Goal: Task Accomplishment & Management: Manage account settings

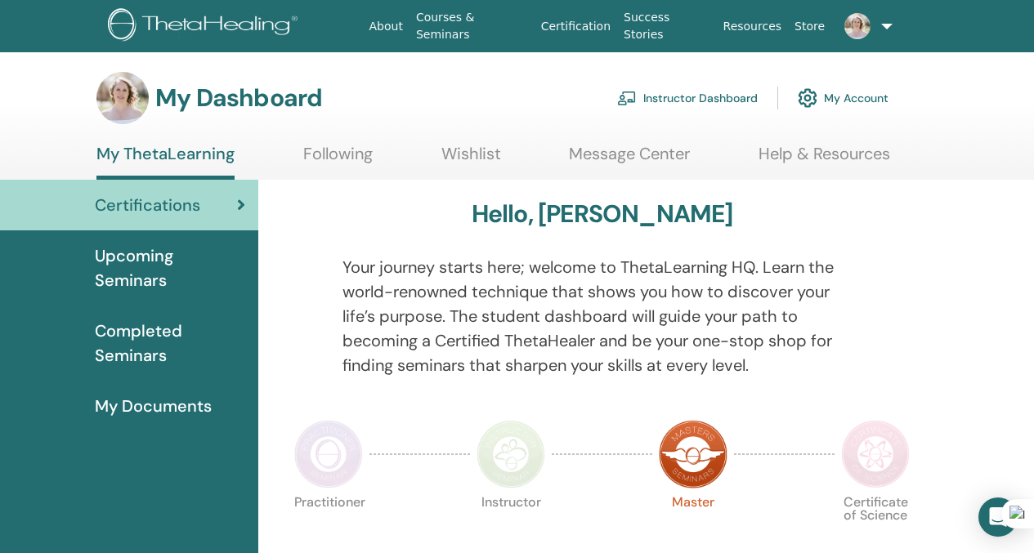
click at [177, 269] on span "Upcoming Seminars" at bounding box center [170, 268] width 150 height 49
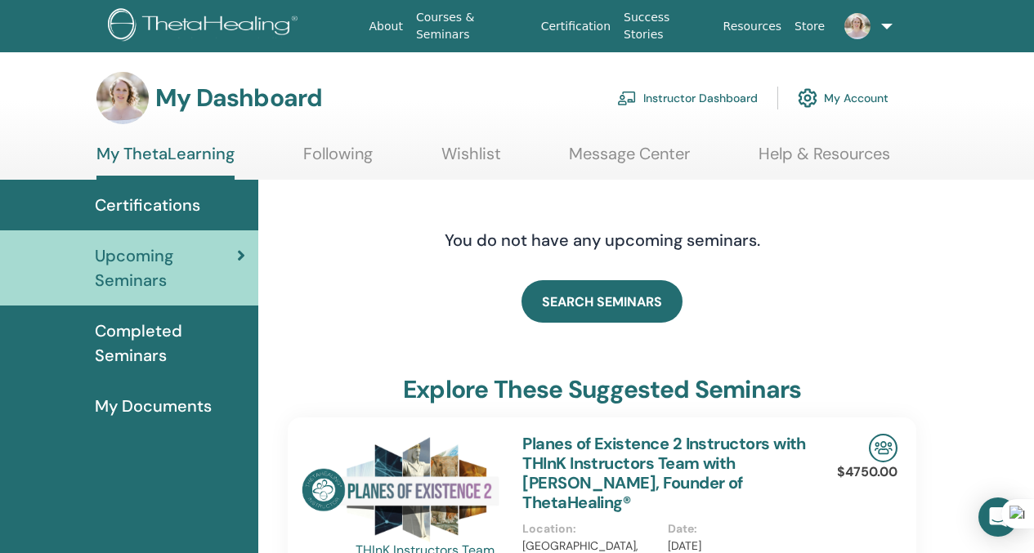
click at [710, 94] on link "Instructor Dashboard" at bounding box center [687, 98] width 141 height 36
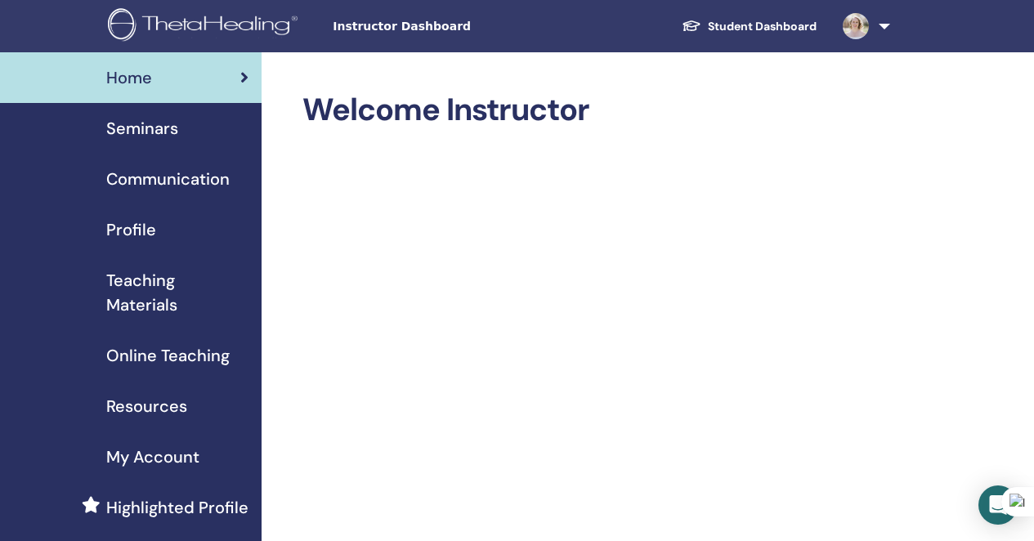
click at [127, 122] on span "Seminars" at bounding box center [142, 128] width 72 height 25
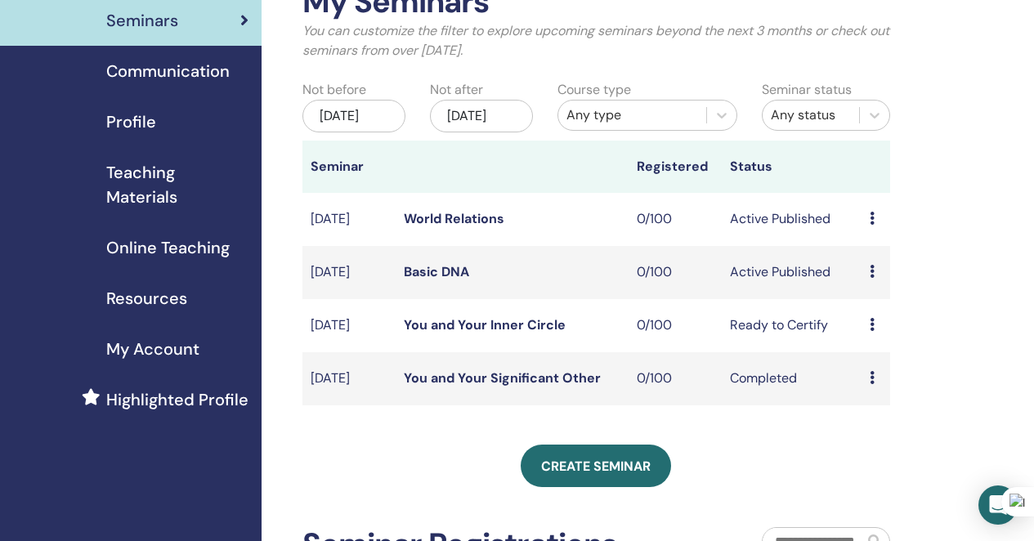
scroll to position [113, 0]
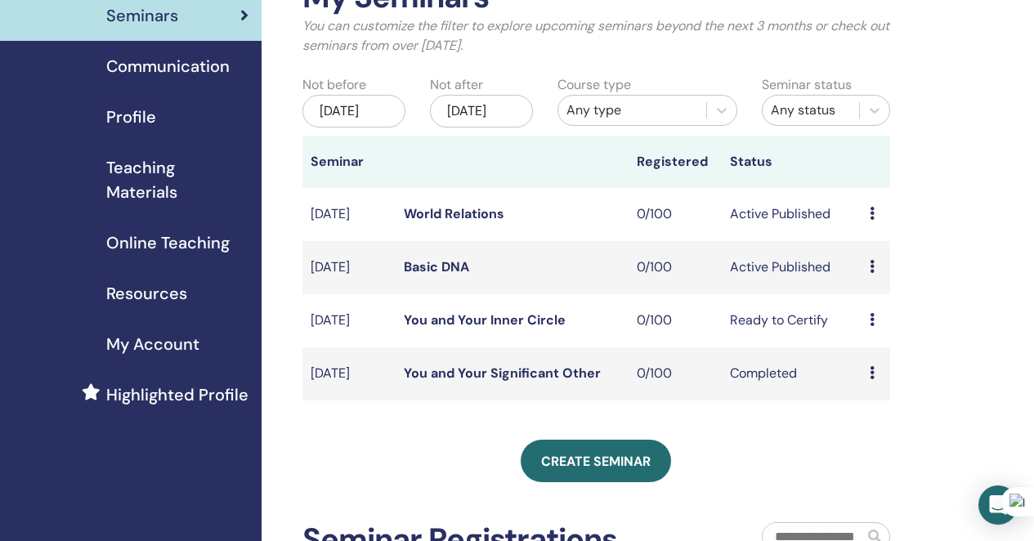
click at [875, 330] on div "Preview Edit Attendees Cancel" at bounding box center [875, 321] width 11 height 20
click at [888, 430] on p "Cancel" at bounding box center [885, 428] width 62 height 20
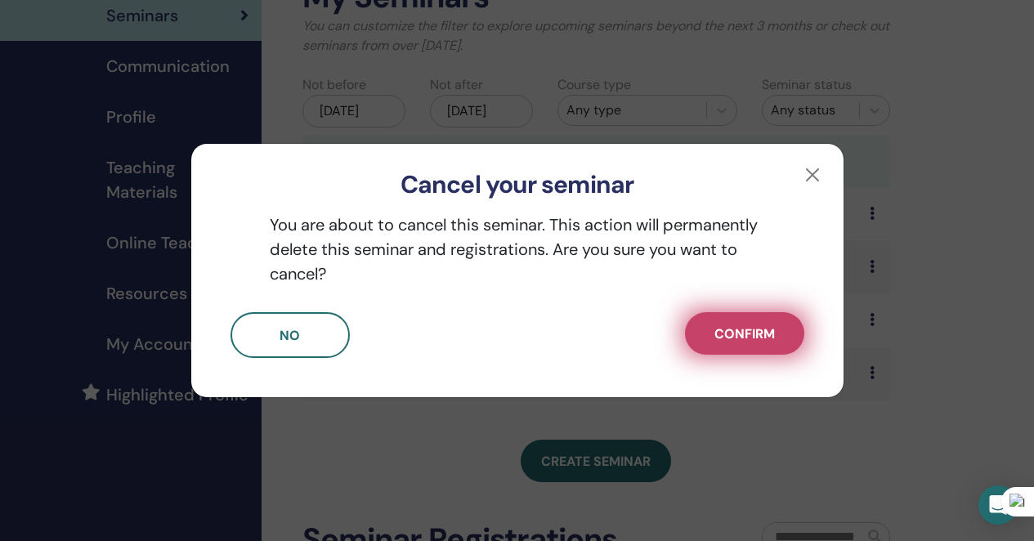
click at [713, 332] on button "Confirm" at bounding box center [744, 333] width 119 height 43
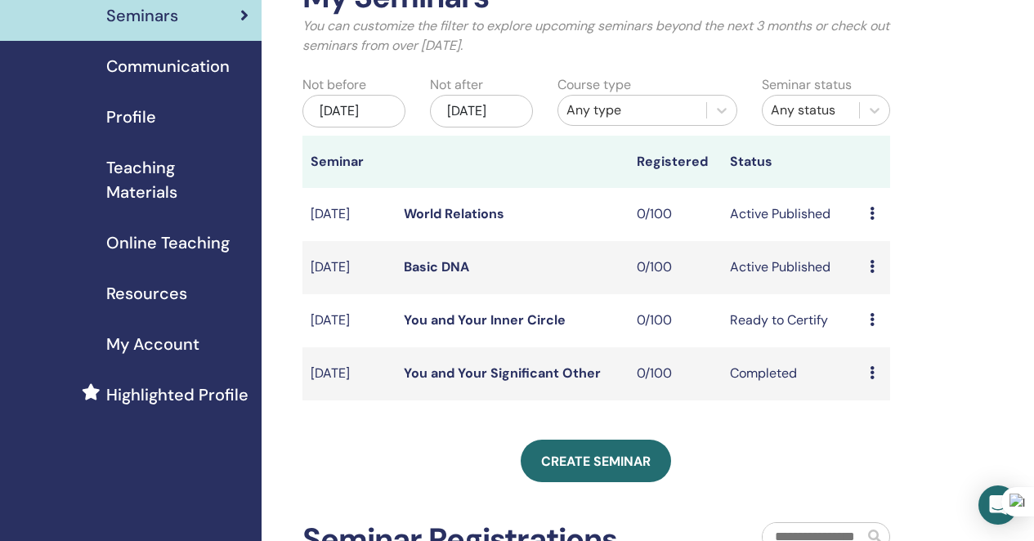
click at [876, 383] on div "Preview Attendees" at bounding box center [875, 374] width 11 height 20
click at [894, 328] on div "My Seminars You can customize the filter to explore upcoming seminars beyond th…" at bounding box center [650, 393] width 776 height 907
click at [871, 273] on icon at bounding box center [872, 266] width 5 height 13
click at [875, 325] on link "Edit" at bounding box center [863, 320] width 24 height 17
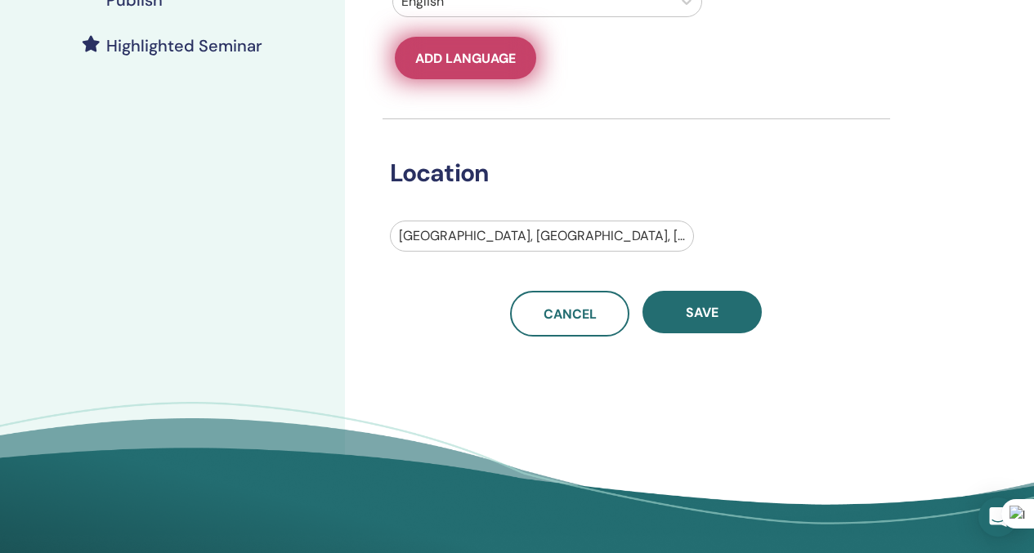
scroll to position [450, 0]
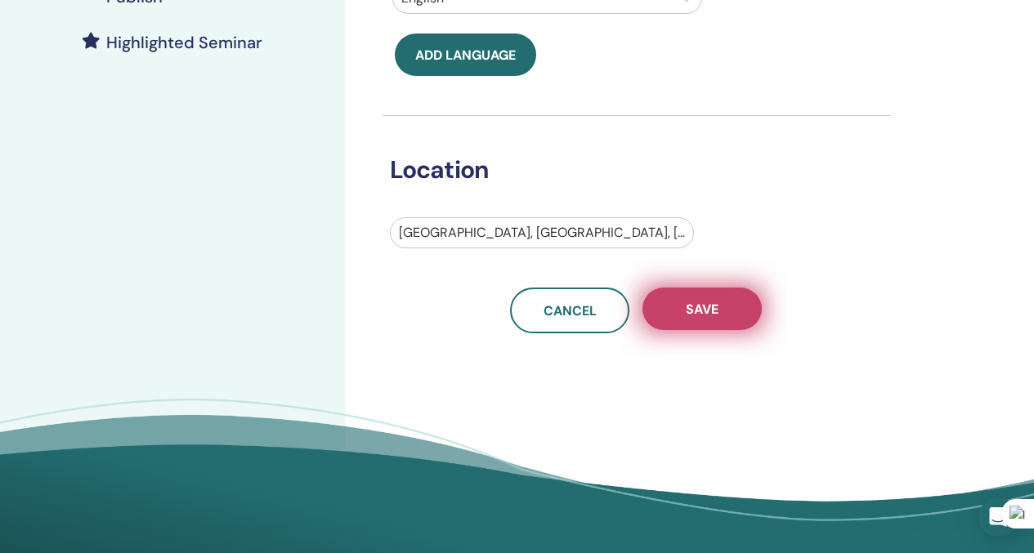
click at [722, 315] on button "Save" at bounding box center [702, 309] width 119 height 43
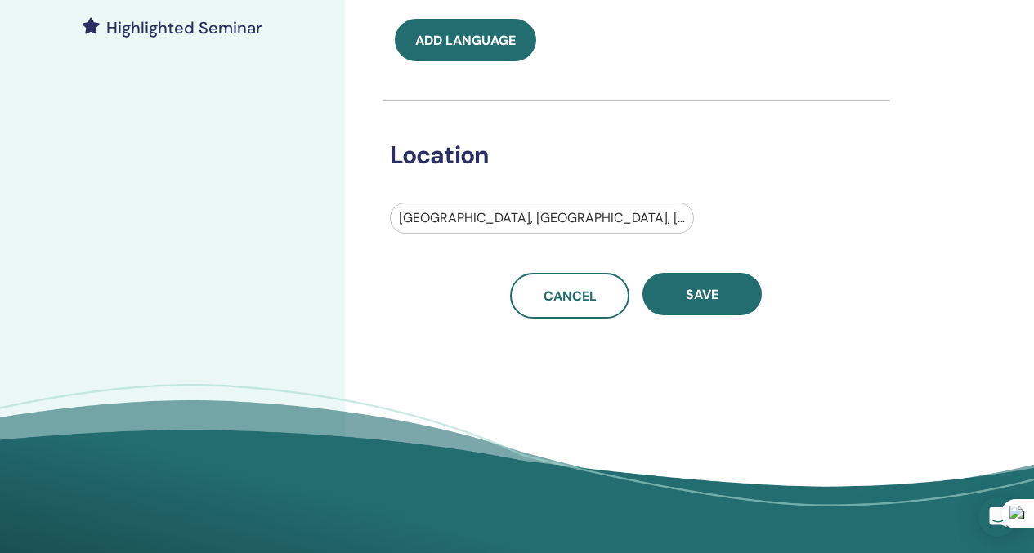
scroll to position [482, 0]
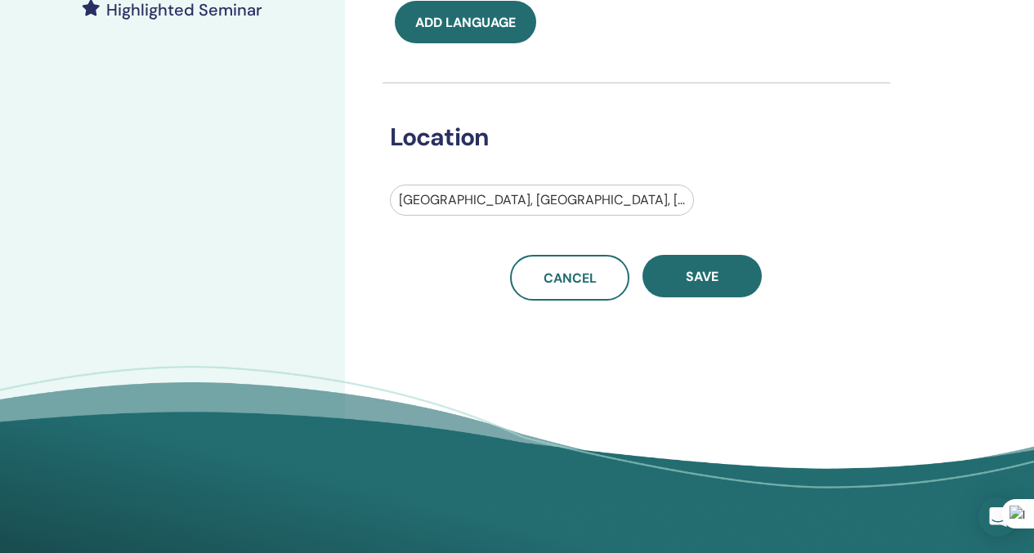
click at [613, 206] on div at bounding box center [542, 200] width 286 height 23
click at [650, 128] on h3 "Location" at bounding box center [624, 137] width 488 height 29
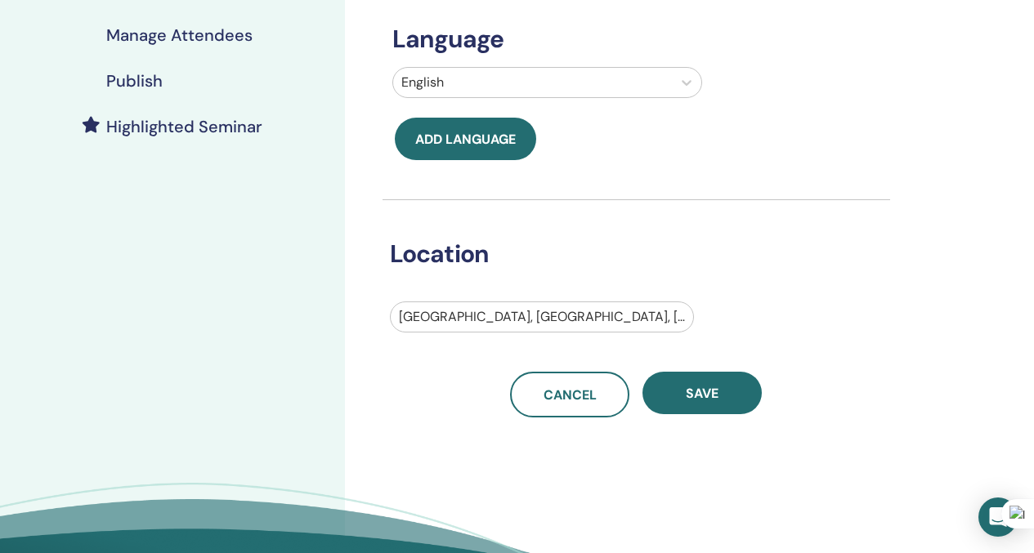
scroll to position [472, 0]
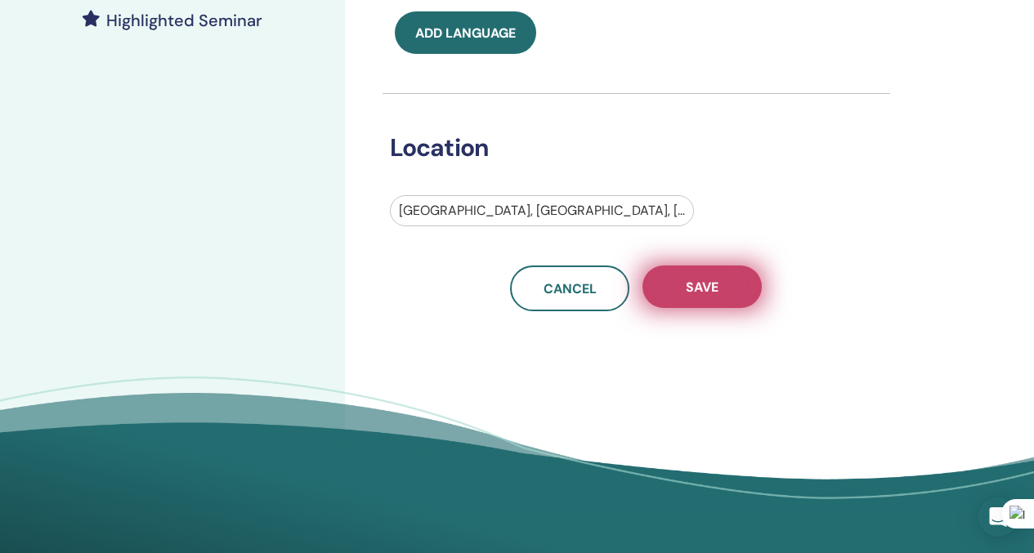
click at [679, 291] on button "Save" at bounding box center [702, 287] width 119 height 43
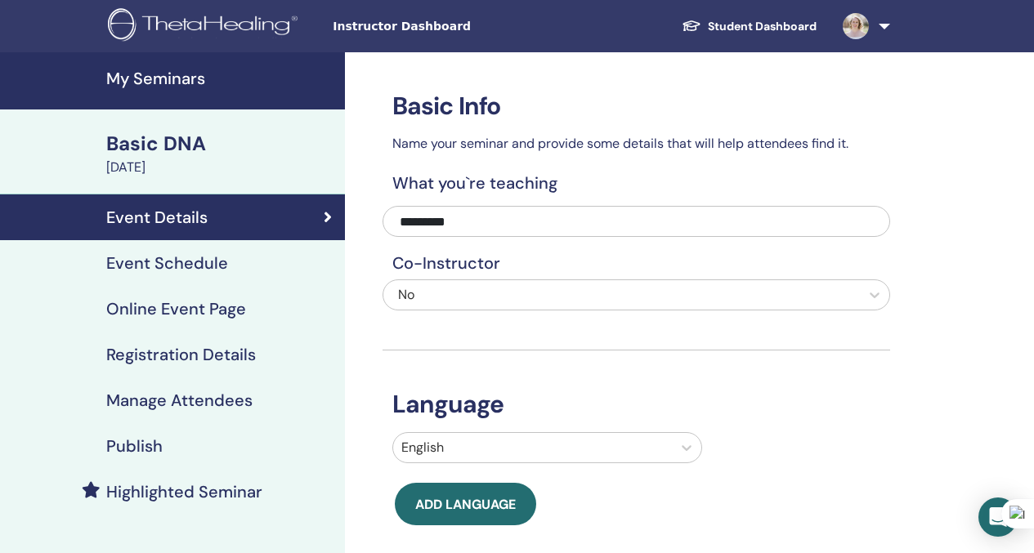
click at [231, 259] on div "Event Schedule" at bounding box center [172, 263] width 319 height 20
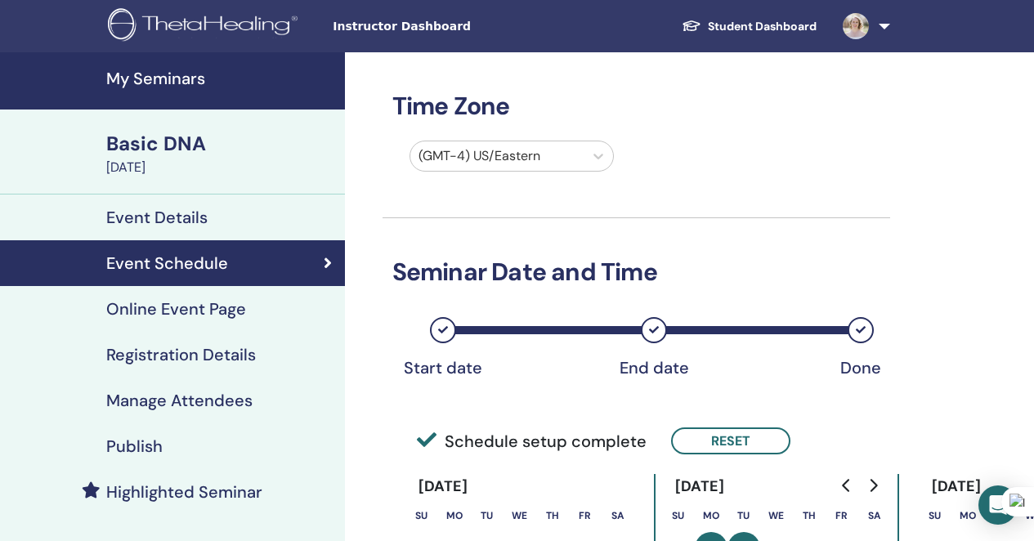
click at [217, 215] on div "Event Details" at bounding box center [172, 218] width 319 height 20
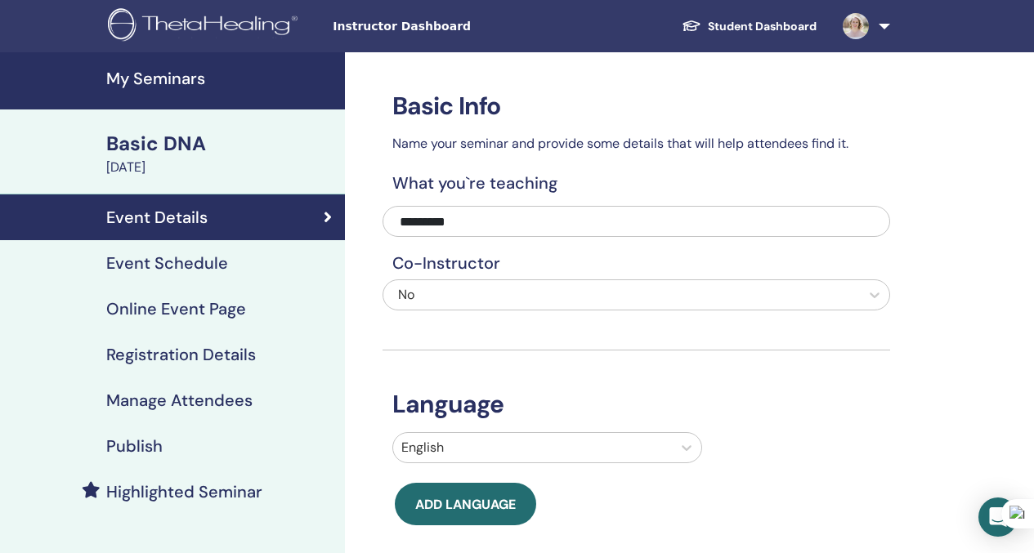
click at [194, 145] on div "Basic DNA" at bounding box center [220, 144] width 229 height 28
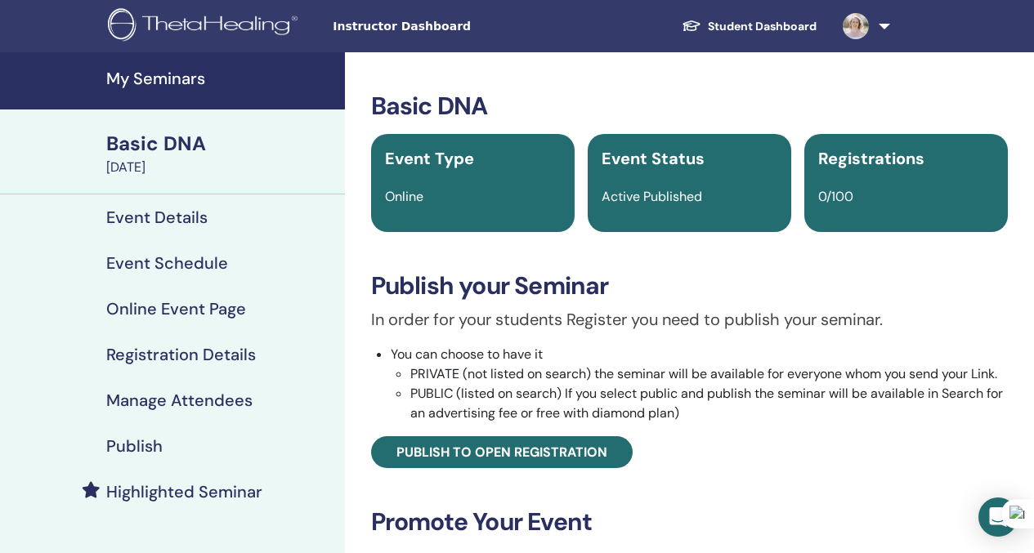
click at [193, 266] on h4 "Event Schedule" at bounding box center [167, 263] width 122 height 20
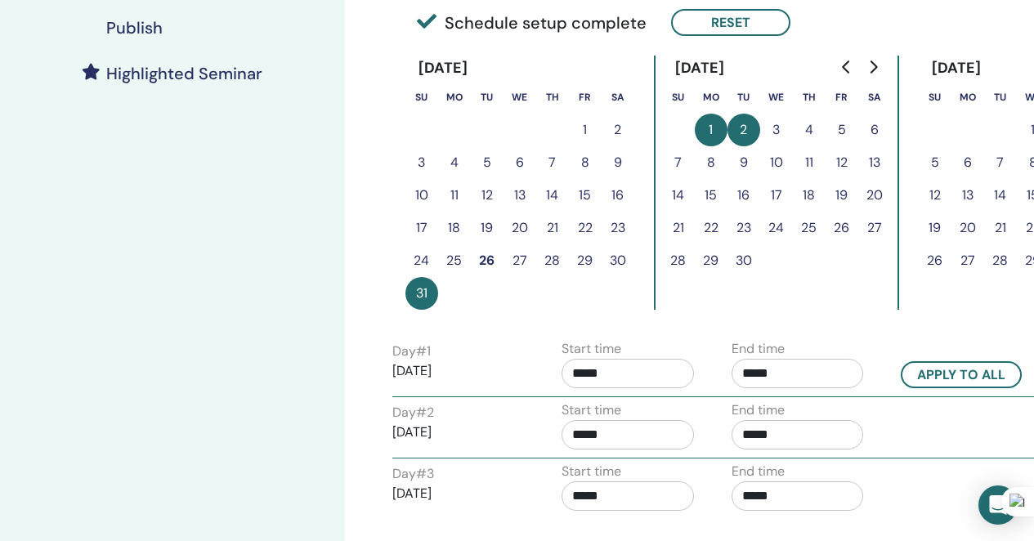
scroll to position [420, 0]
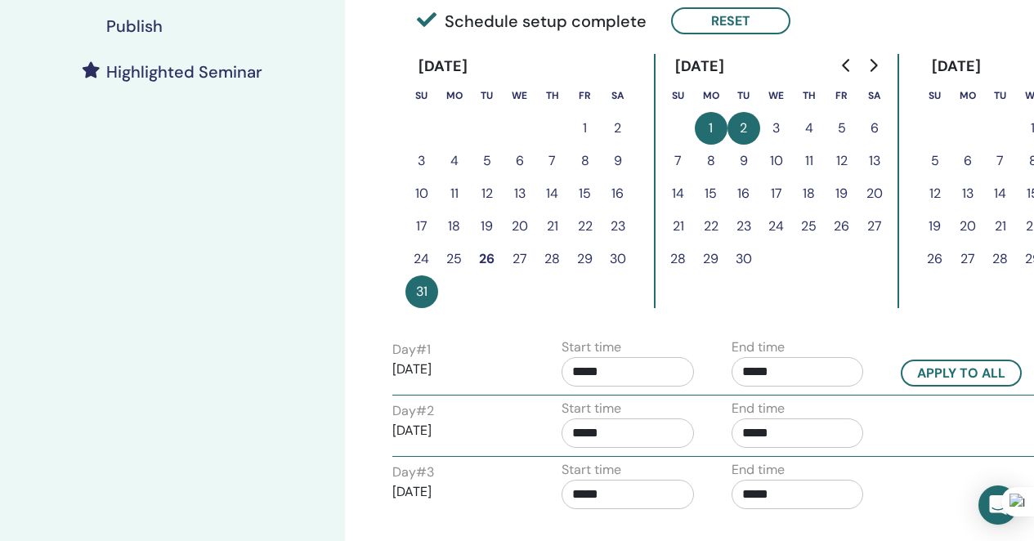
click at [842, 227] on button "26" at bounding box center [842, 226] width 33 height 33
click at [718, 138] on button "1" at bounding box center [711, 128] width 33 height 33
click at [724, 26] on button "Reset" at bounding box center [730, 20] width 119 height 27
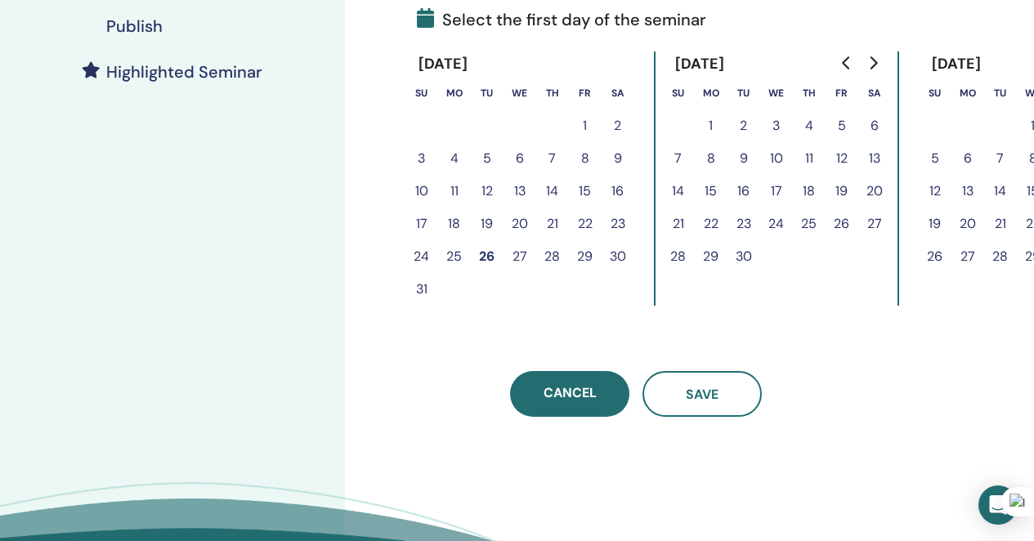
click at [840, 226] on button "26" at bounding box center [842, 224] width 33 height 33
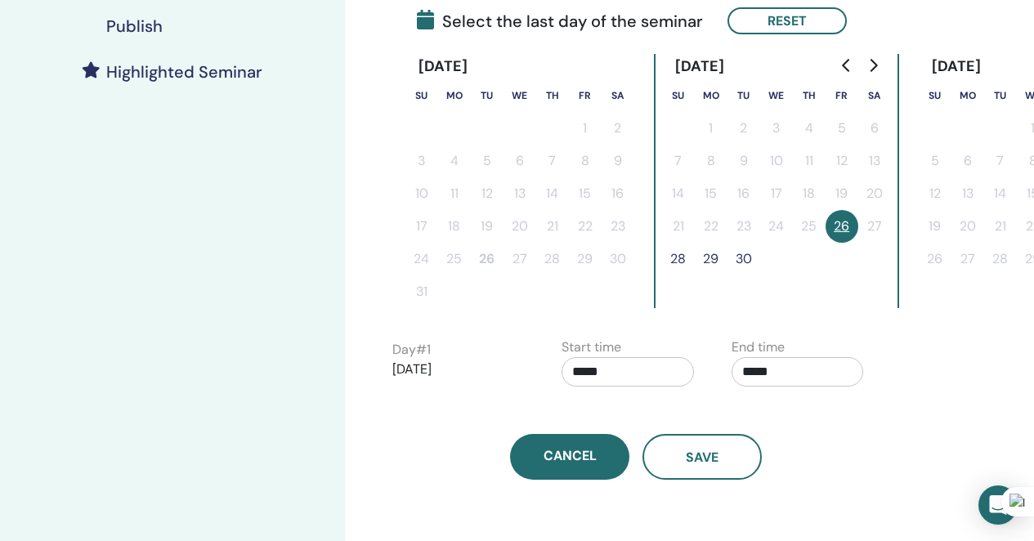
click at [683, 258] on button "28" at bounding box center [678, 259] width 33 height 33
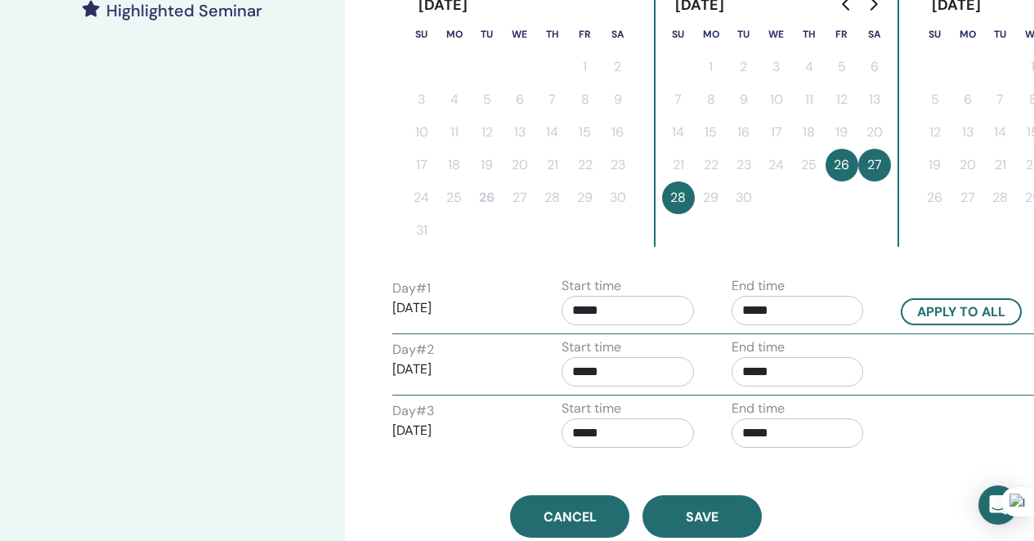
scroll to position [483, 0]
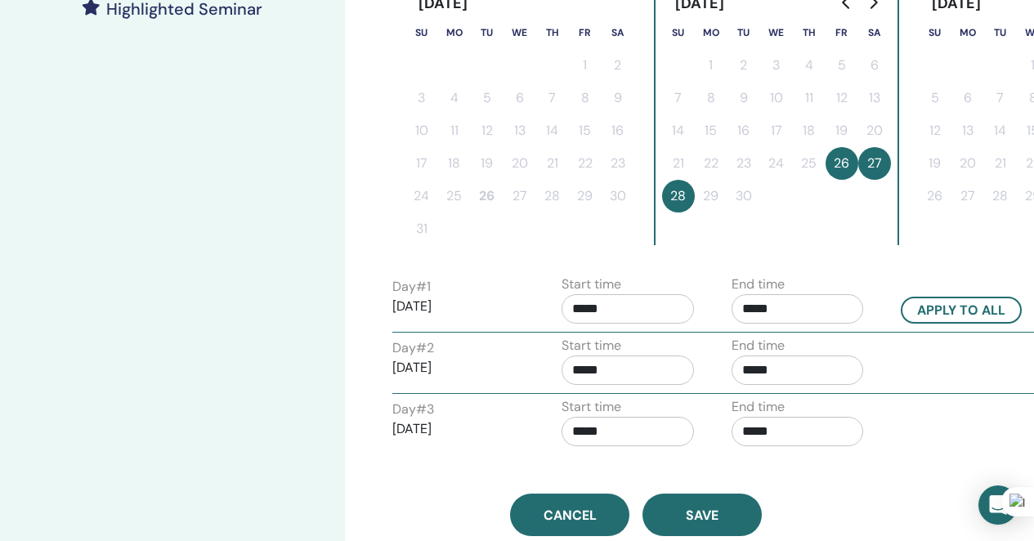
click at [654, 309] on input "*****" at bounding box center [628, 308] width 132 height 29
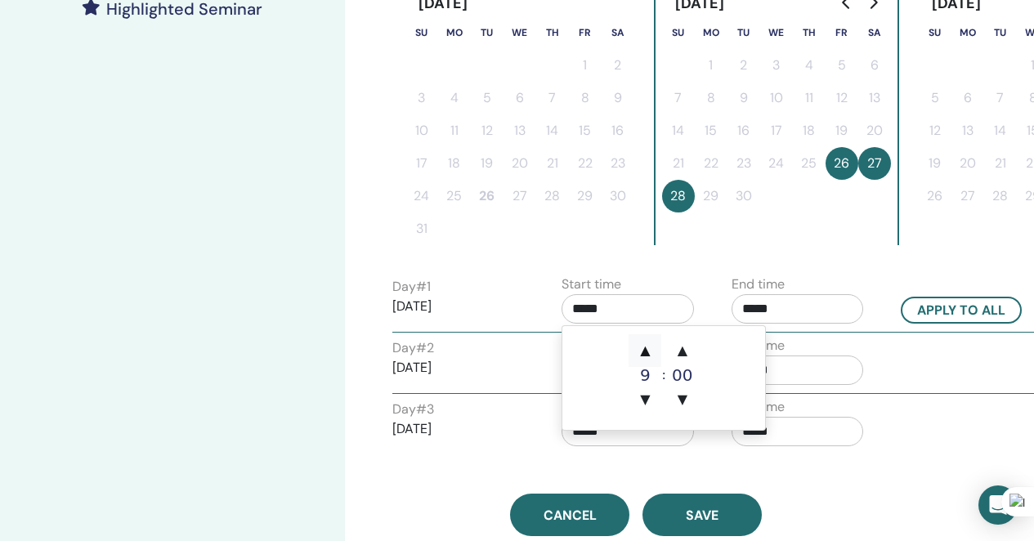
click at [646, 361] on span "▲" at bounding box center [645, 350] width 33 height 33
type input "*****"
click at [797, 286] on div "End time *****" at bounding box center [798, 303] width 132 height 57
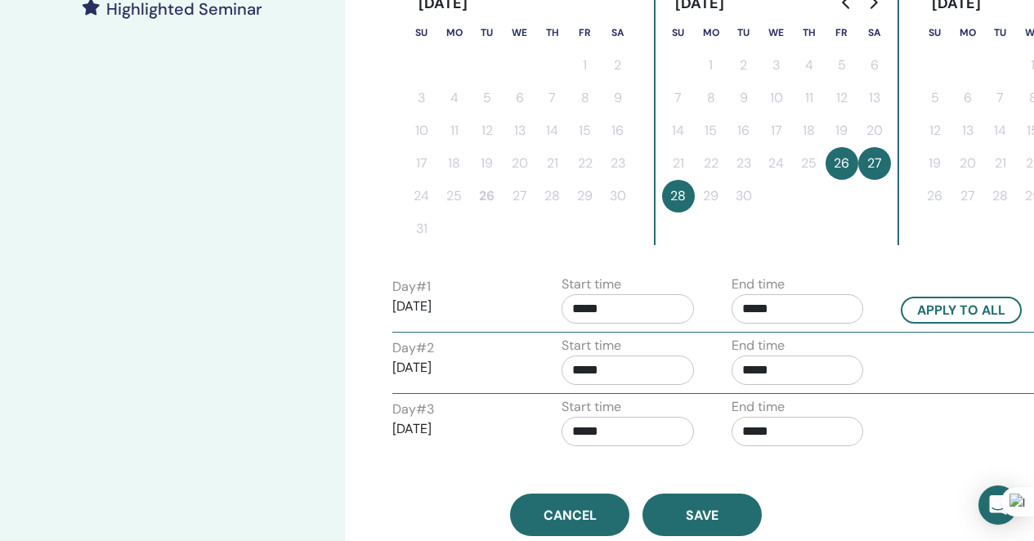
click at [797, 302] on input "*****" at bounding box center [798, 308] width 132 height 29
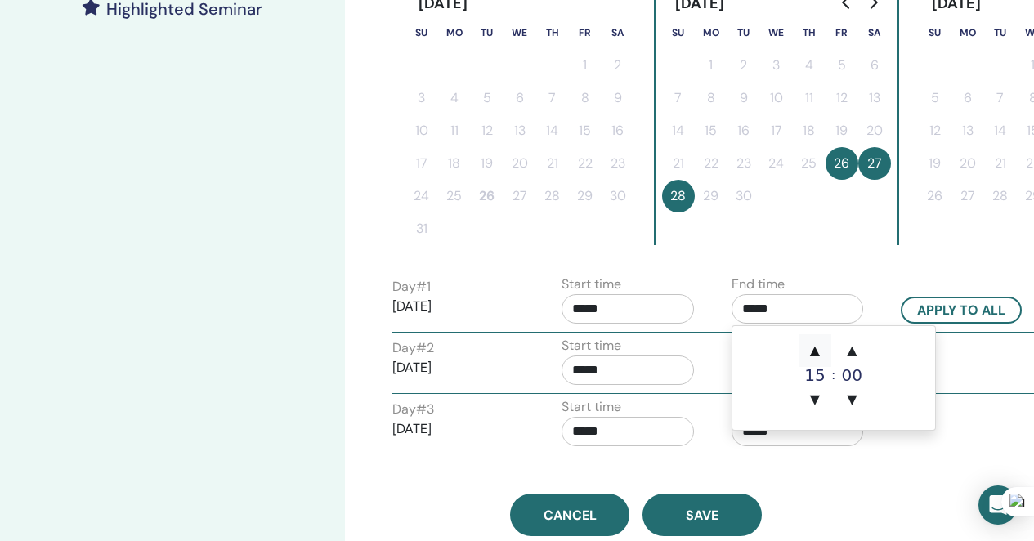
click at [818, 347] on span "▲" at bounding box center [815, 350] width 33 height 33
type input "*****"
click at [947, 306] on button "Apply to all" at bounding box center [961, 310] width 121 height 27
type input "*****"
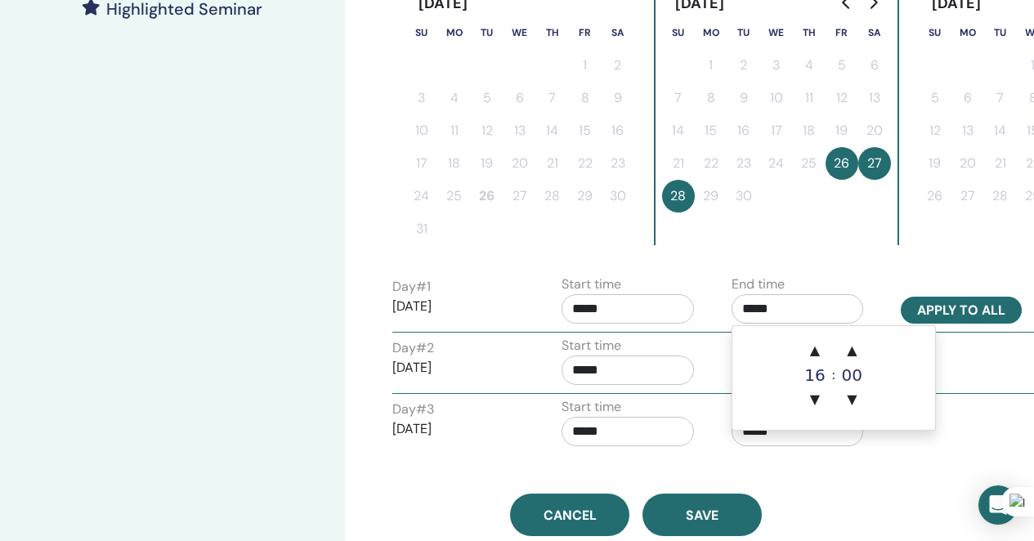
type input "*****"
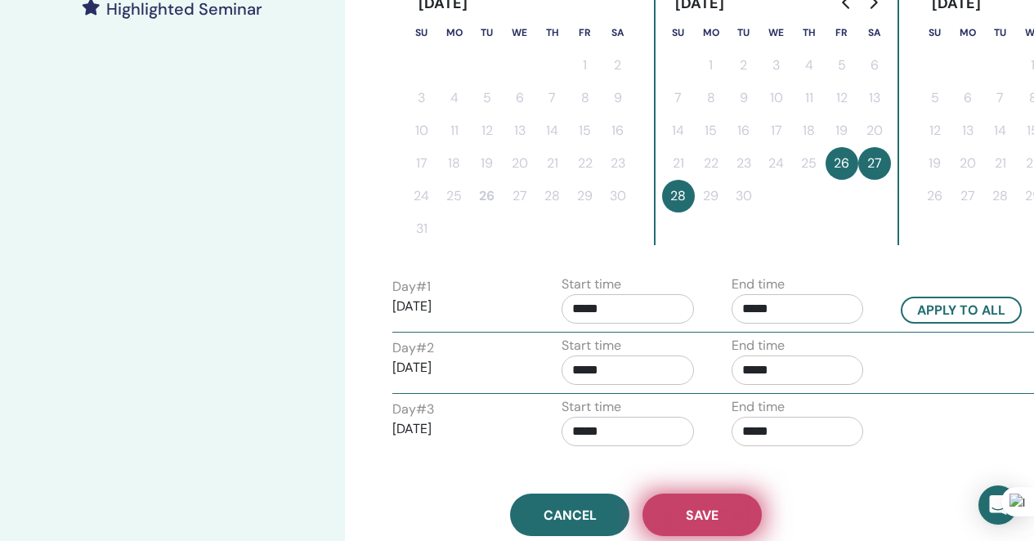
click at [701, 515] on span "Save" at bounding box center [702, 515] width 33 height 17
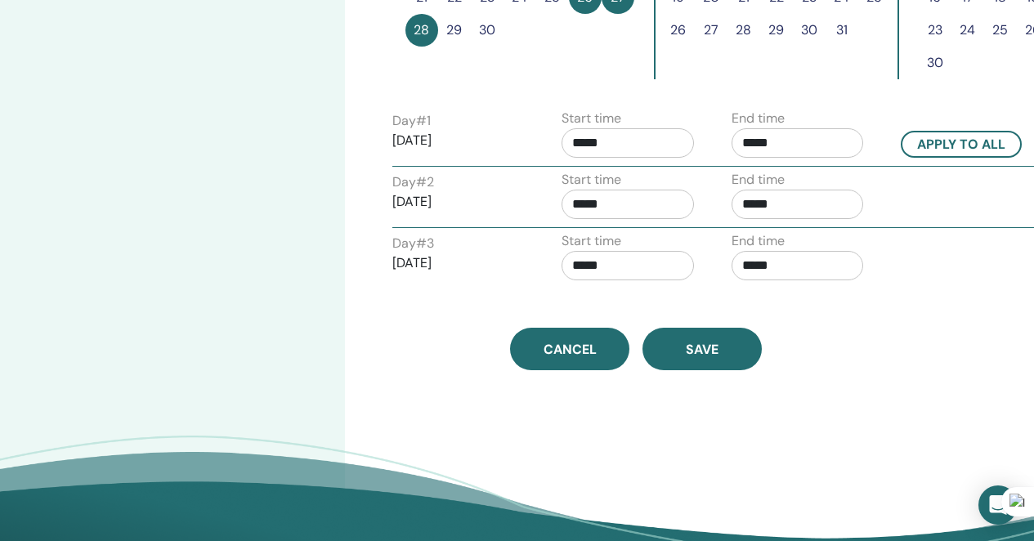
scroll to position [687, 0]
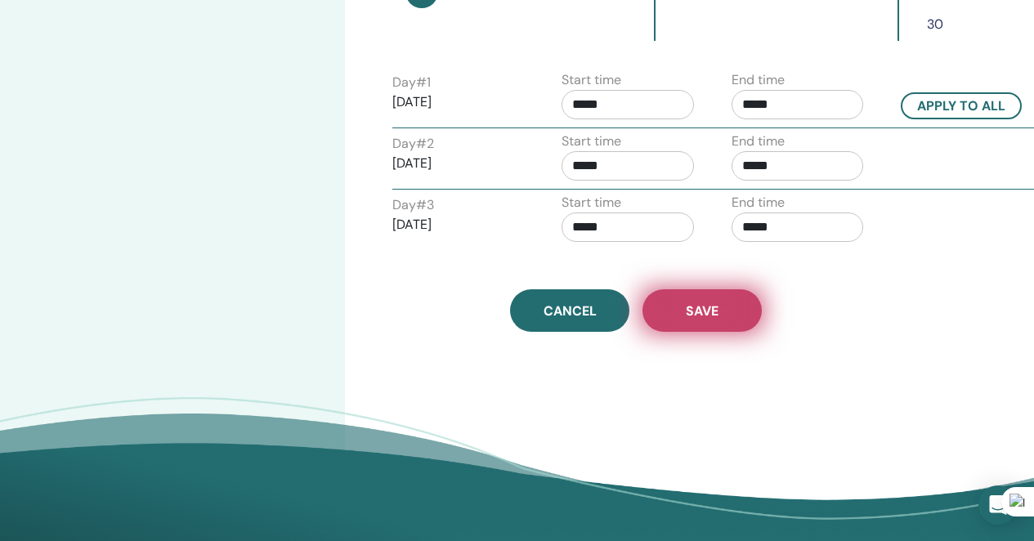
click at [721, 298] on button "Save" at bounding box center [702, 310] width 119 height 43
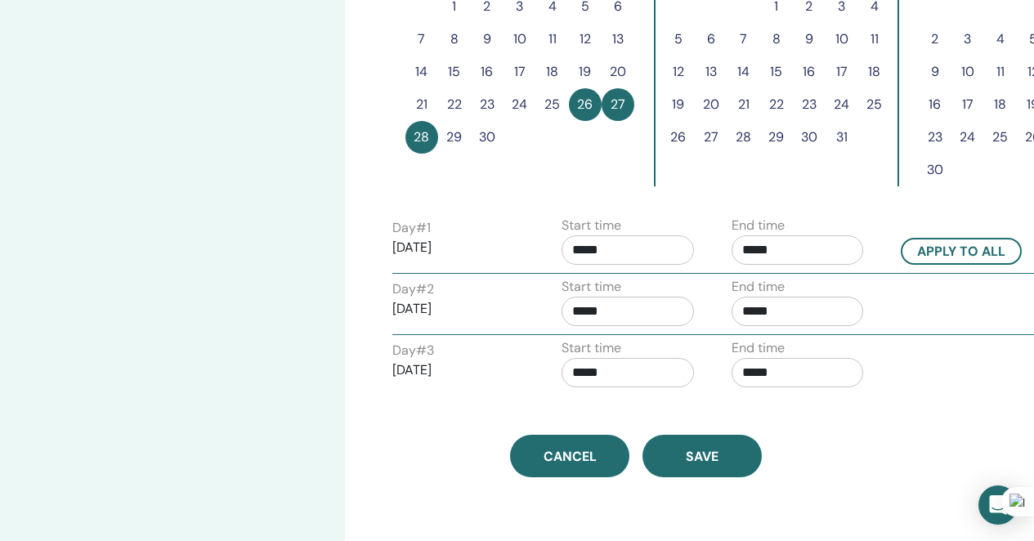
scroll to position [584, 0]
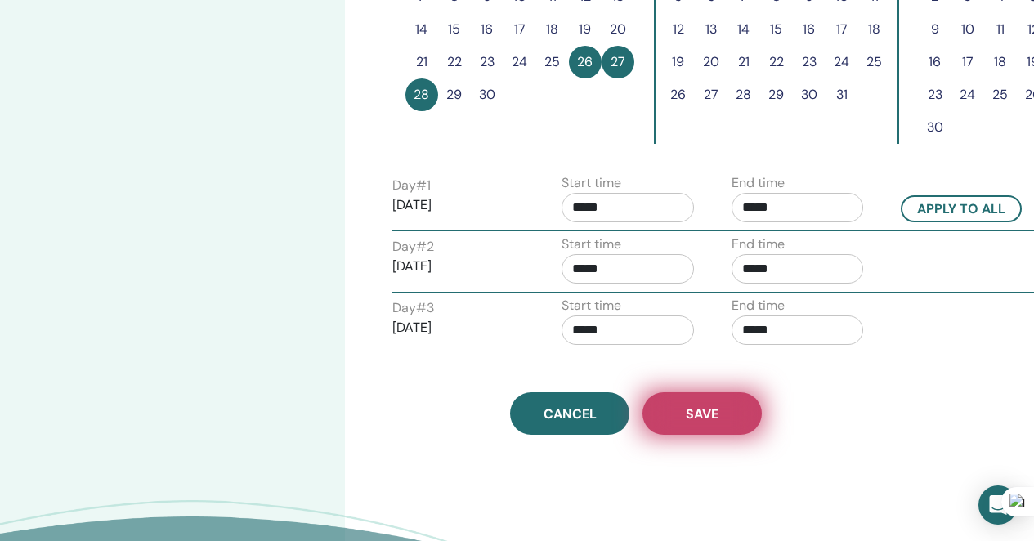
click at [723, 425] on button "Save" at bounding box center [702, 413] width 119 height 43
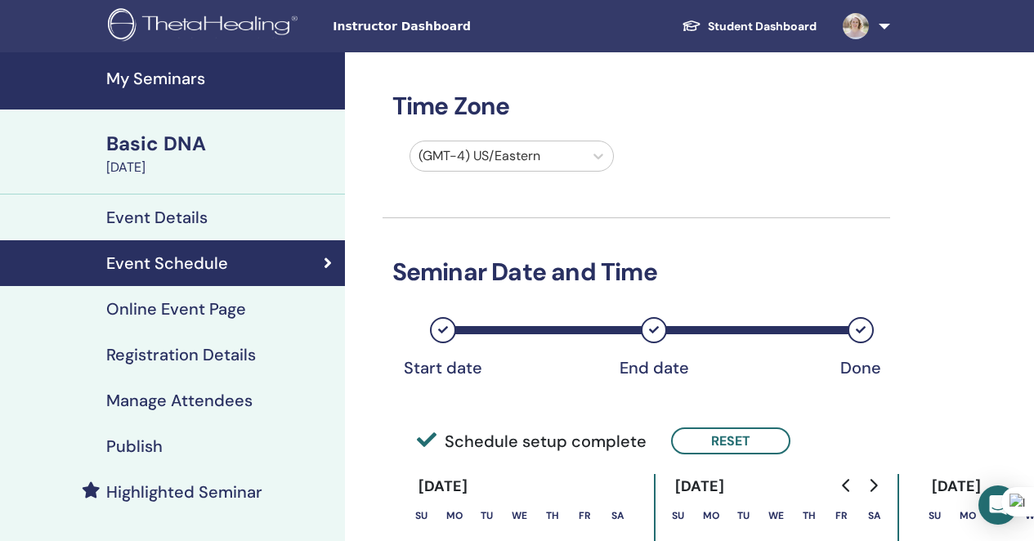
click at [195, 308] on h4 "Online Event Page" at bounding box center [176, 309] width 140 height 20
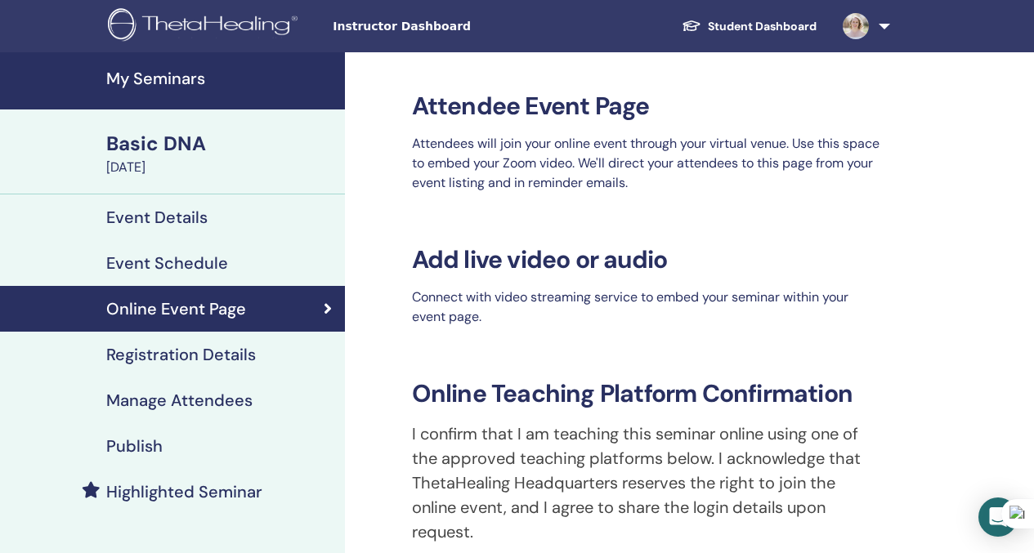
click at [204, 348] on h4 "Registration Details" at bounding box center [181, 355] width 150 height 20
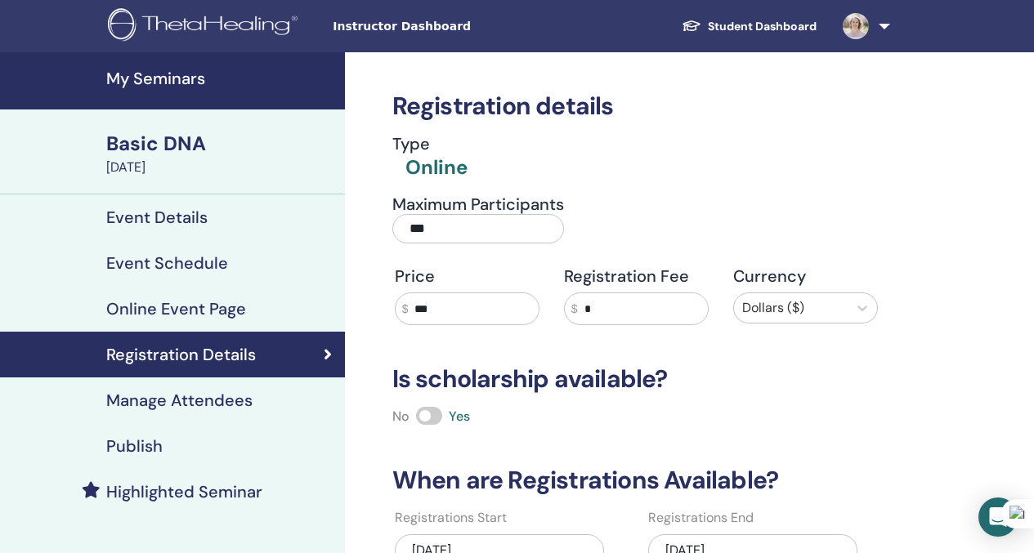
click at [213, 395] on h4 "Manage Attendees" at bounding box center [179, 401] width 146 height 20
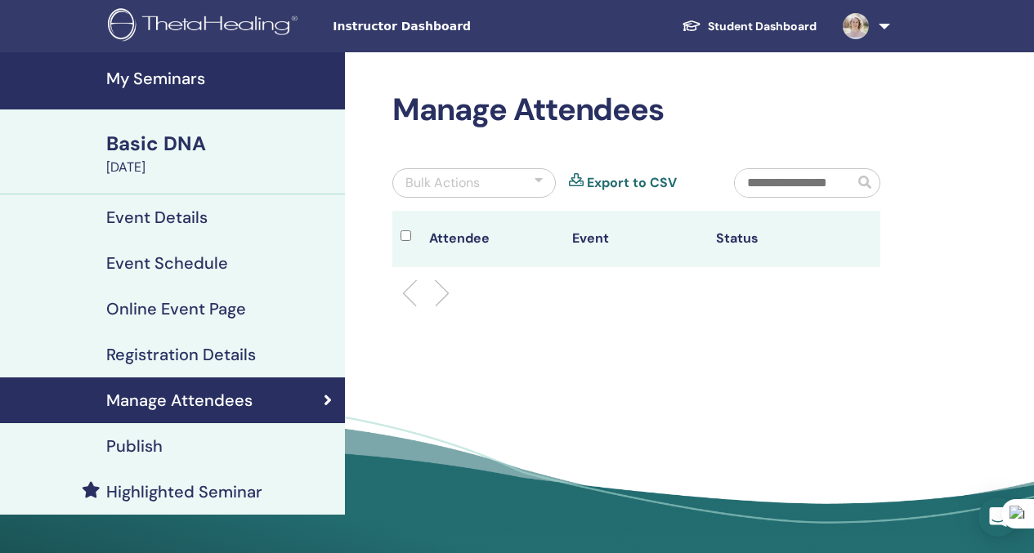
click at [219, 446] on div "Publish" at bounding box center [172, 447] width 319 height 20
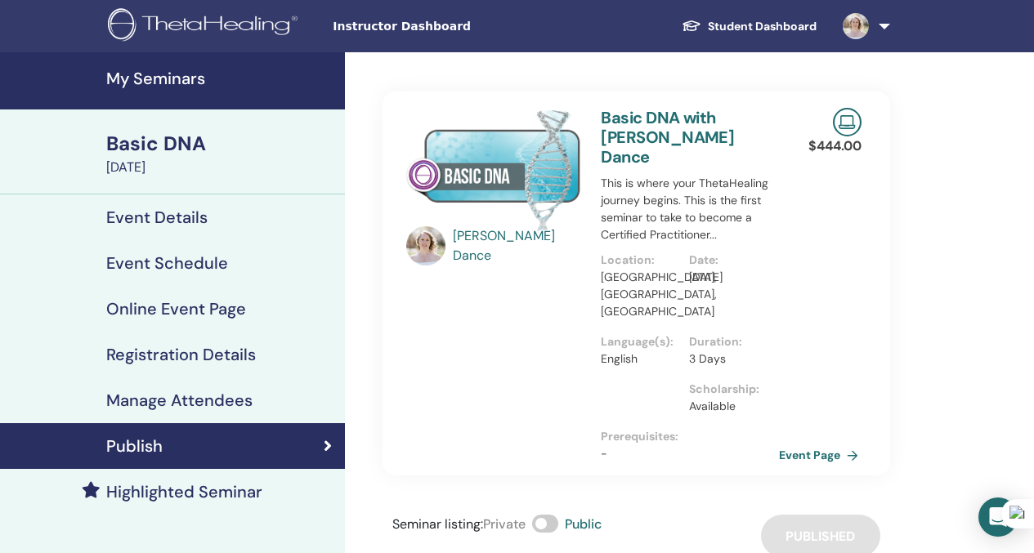
click at [841, 443] on link "Event Page" at bounding box center [822, 455] width 86 height 25
click at [172, 72] on h4 "My Seminars" at bounding box center [220, 79] width 229 height 20
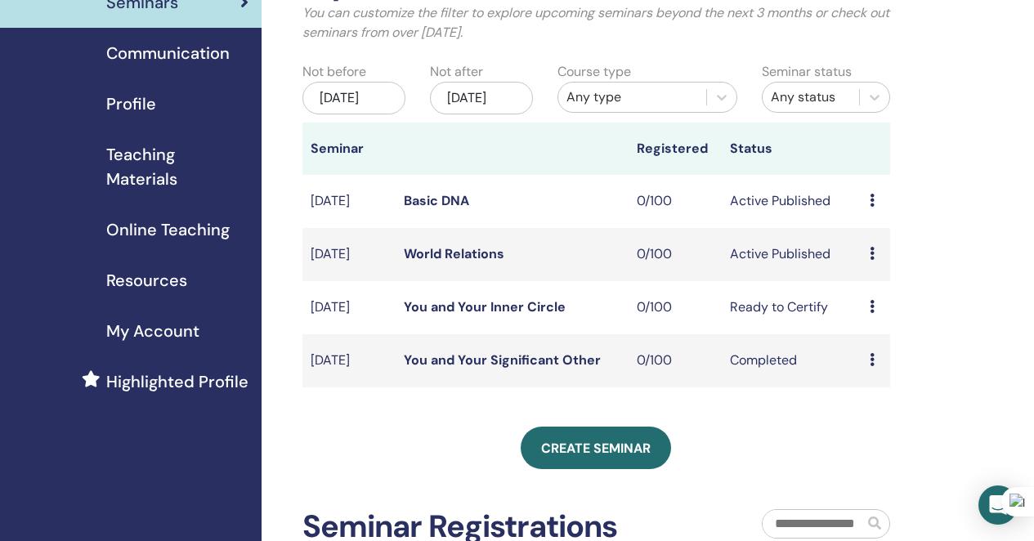
scroll to position [128, 0]
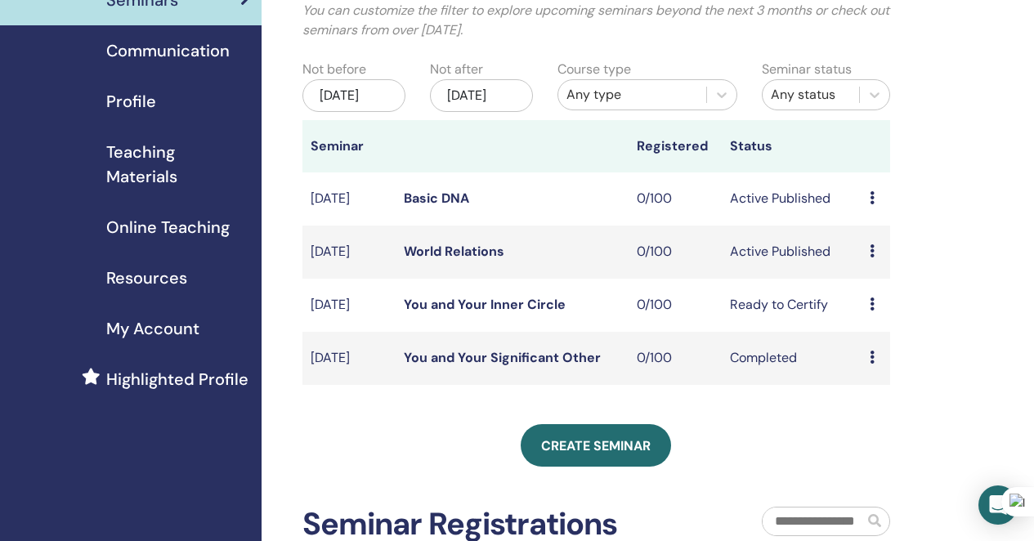
click at [870, 311] on icon at bounding box center [872, 304] width 5 height 13
click at [867, 364] on link "Edit" at bounding box center [861, 360] width 24 height 17
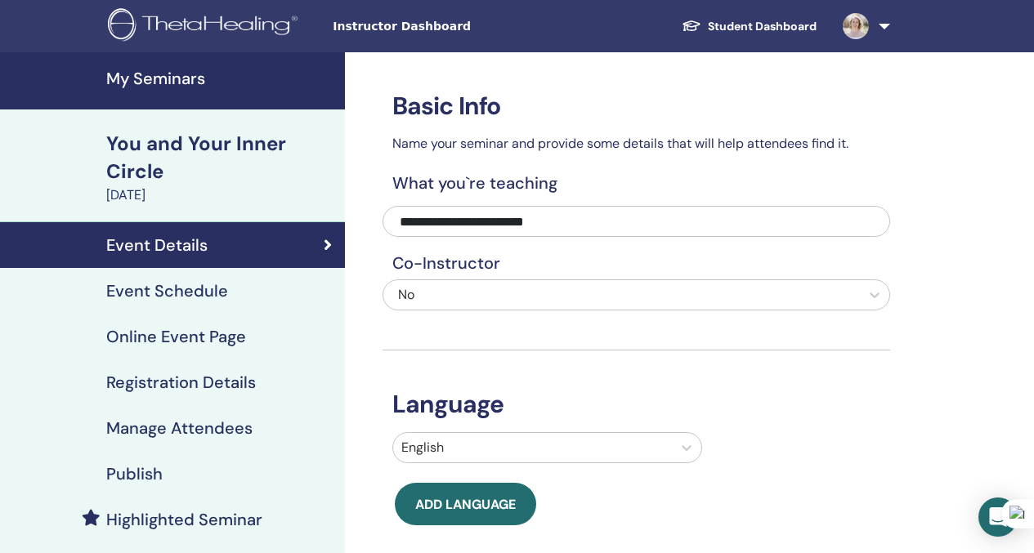
click at [162, 74] on h4 "My Seminars" at bounding box center [220, 79] width 229 height 20
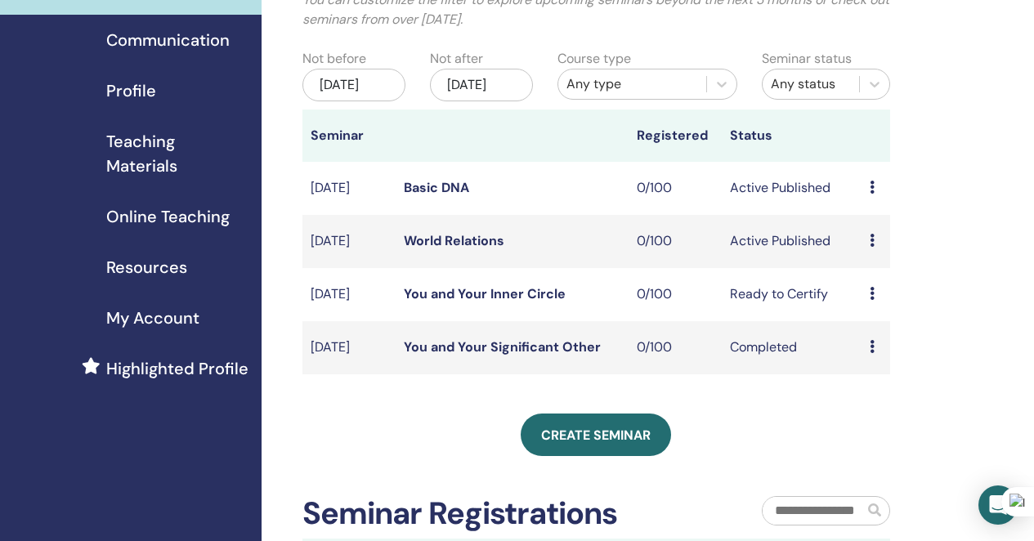
scroll to position [154, 0]
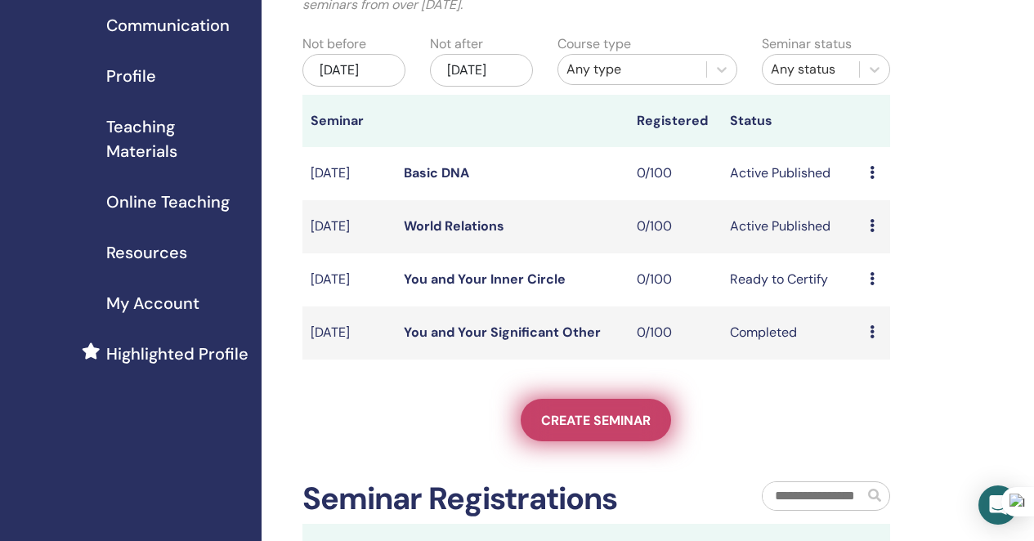
click at [594, 436] on link "Create seminar" at bounding box center [596, 420] width 150 height 43
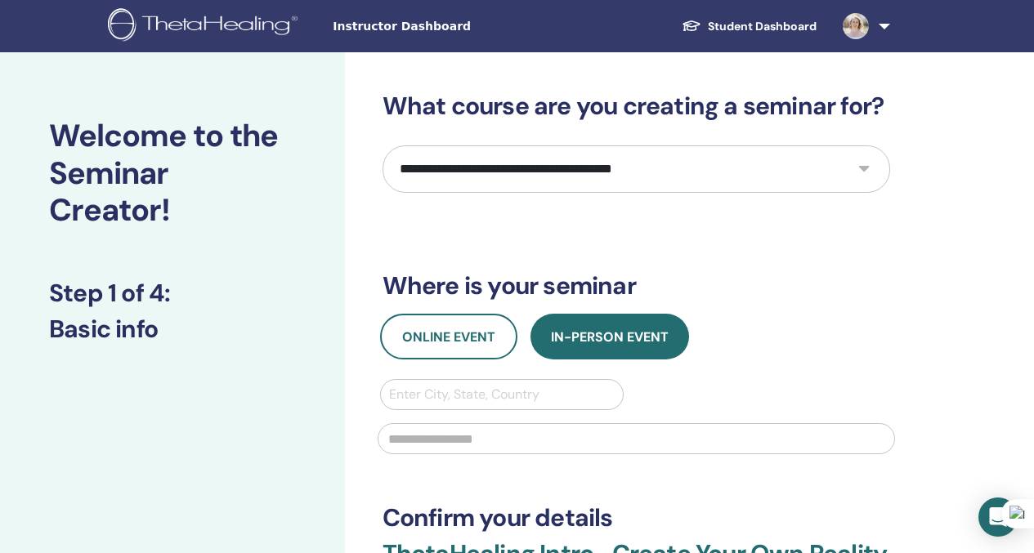
click at [445, 158] on select "**********" at bounding box center [637, 169] width 508 height 47
select select "*"
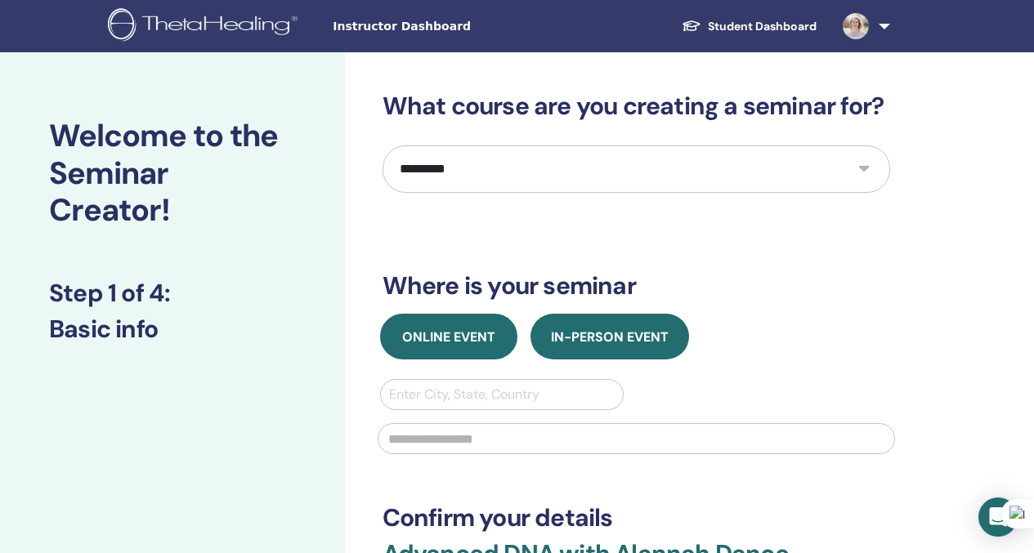
click at [447, 320] on button "Online Event" at bounding box center [448, 337] width 137 height 46
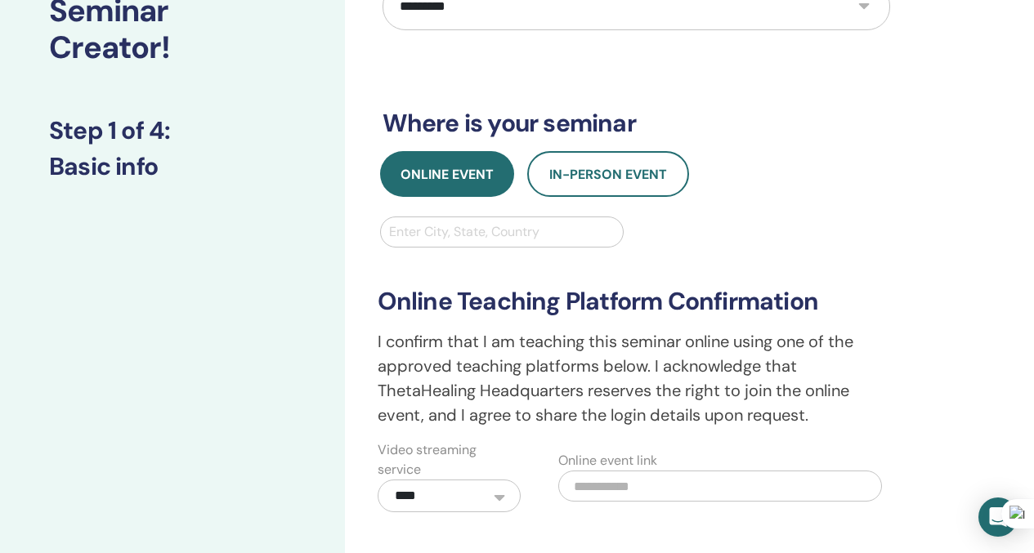
scroll to position [190, 0]
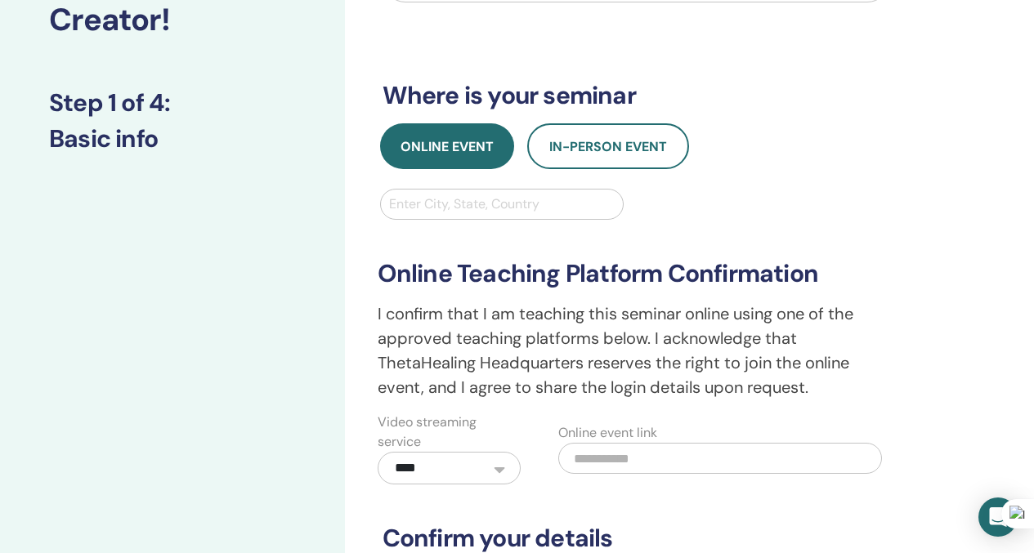
click at [446, 214] on div at bounding box center [502, 204] width 226 height 23
type input "*****"
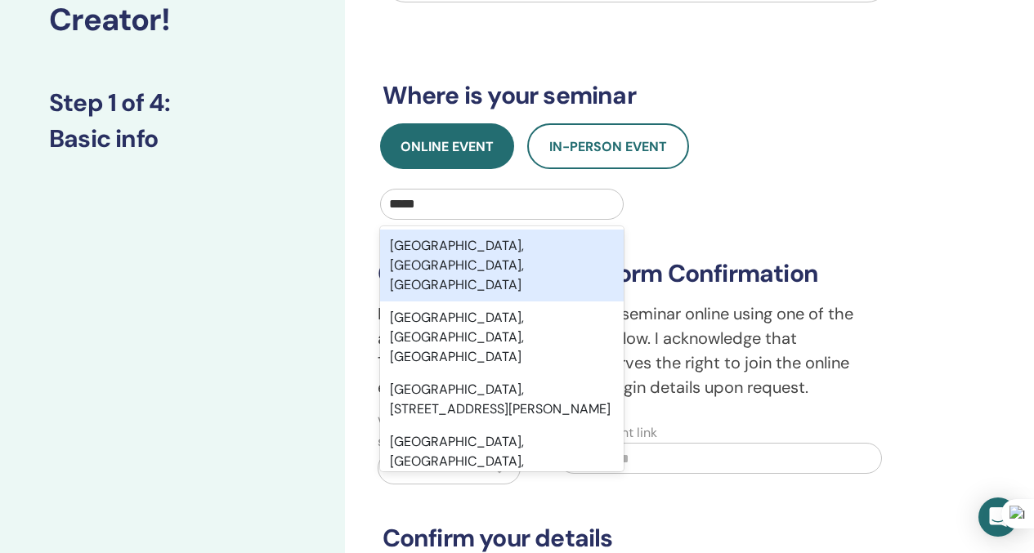
click at [415, 241] on div "Tampa, FL, USA" at bounding box center [502, 266] width 244 height 72
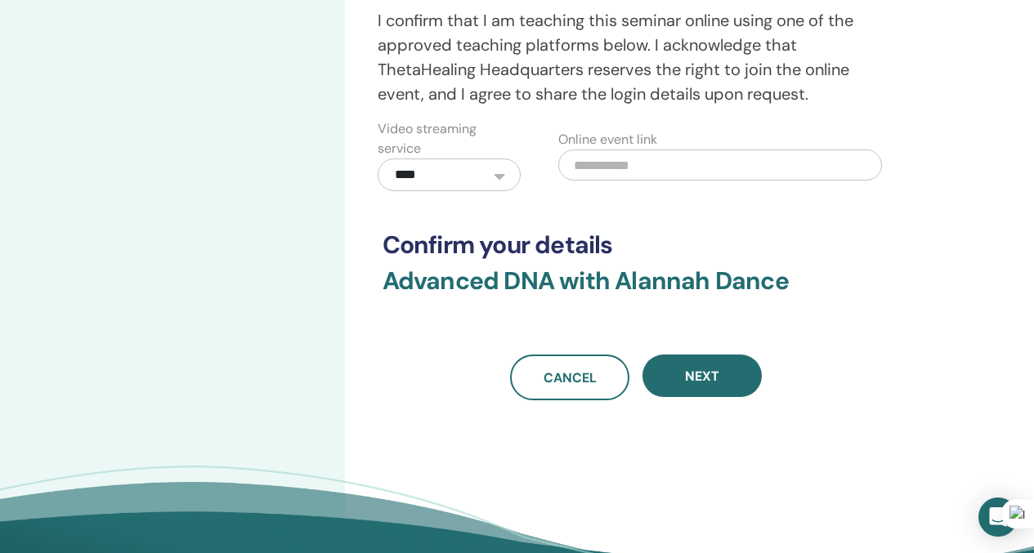
scroll to position [489, 0]
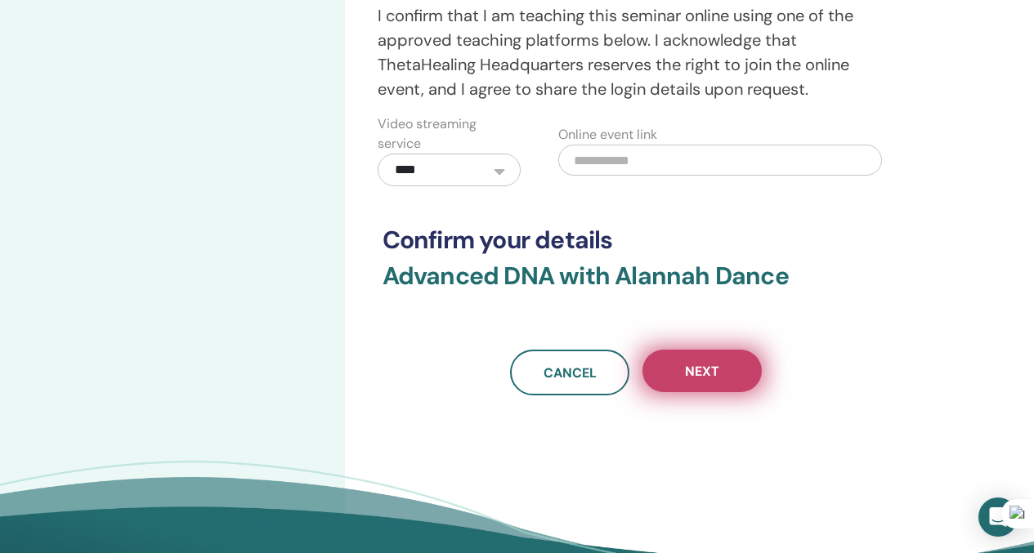
click at [702, 364] on span "Next" at bounding box center [702, 371] width 34 height 17
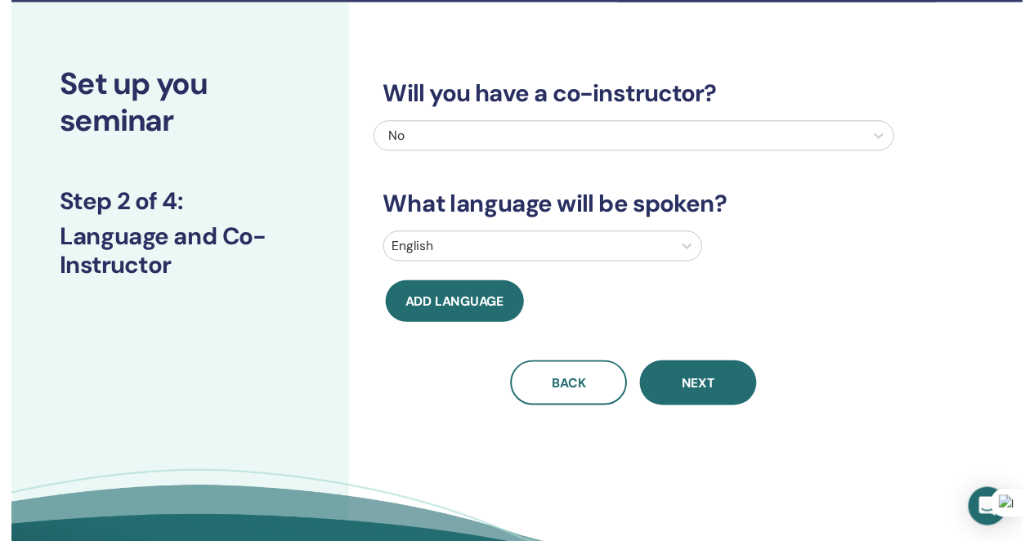
scroll to position [0, 0]
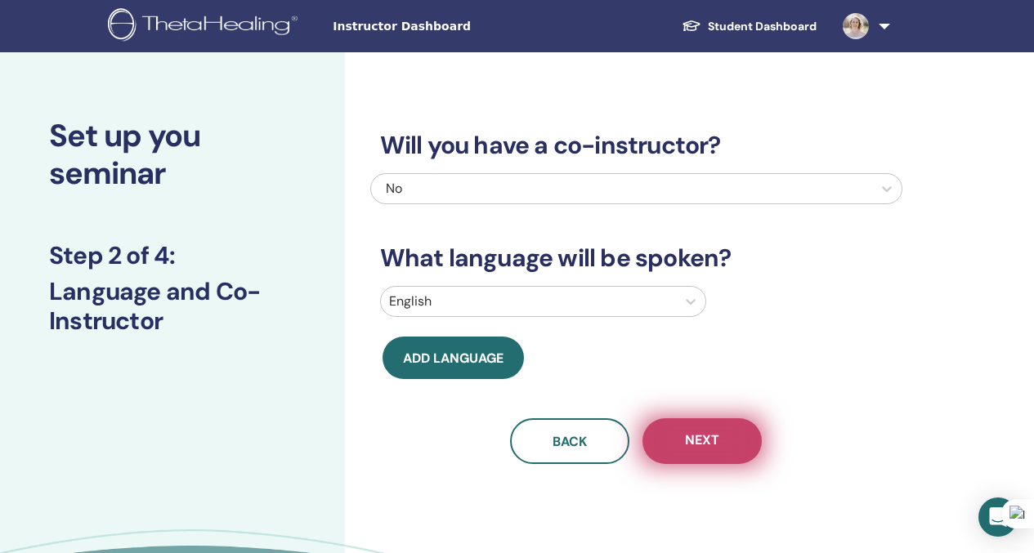
click at [737, 438] on button "Next" at bounding box center [702, 442] width 119 height 46
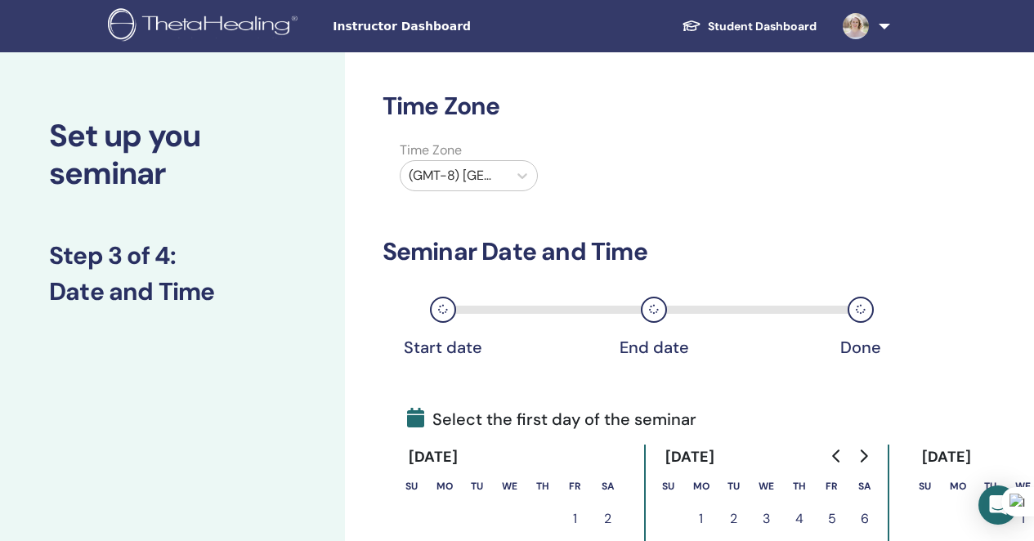
click at [500, 190] on div "(GMT-8) US/Alaska" at bounding box center [469, 175] width 138 height 31
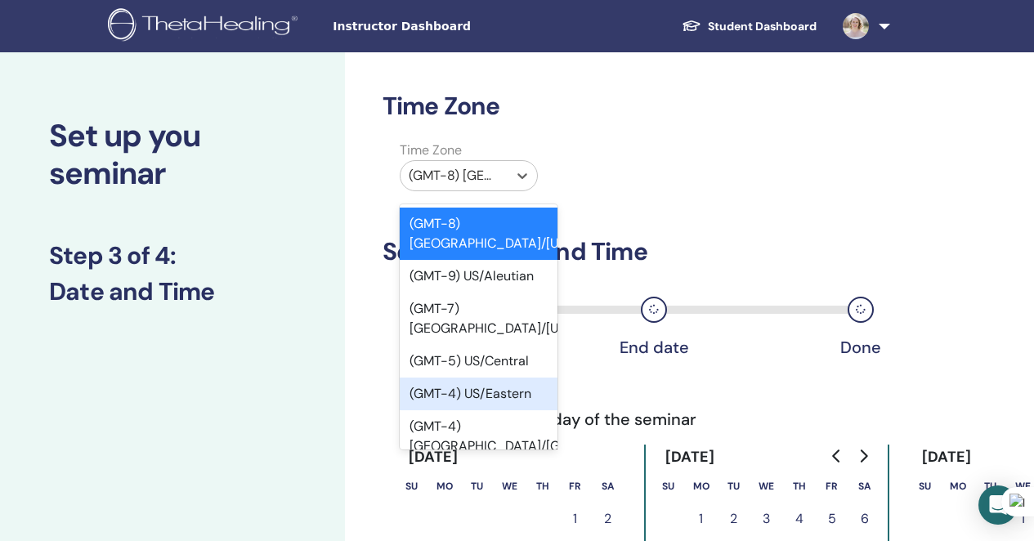
click at [499, 378] on div "(GMT-4) US/Eastern" at bounding box center [479, 394] width 158 height 33
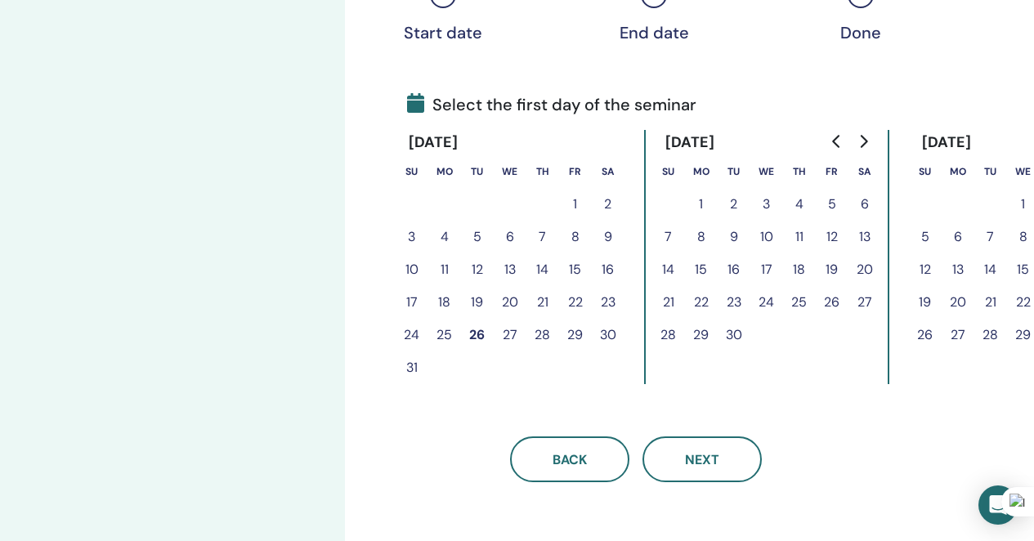
scroll to position [317, 0]
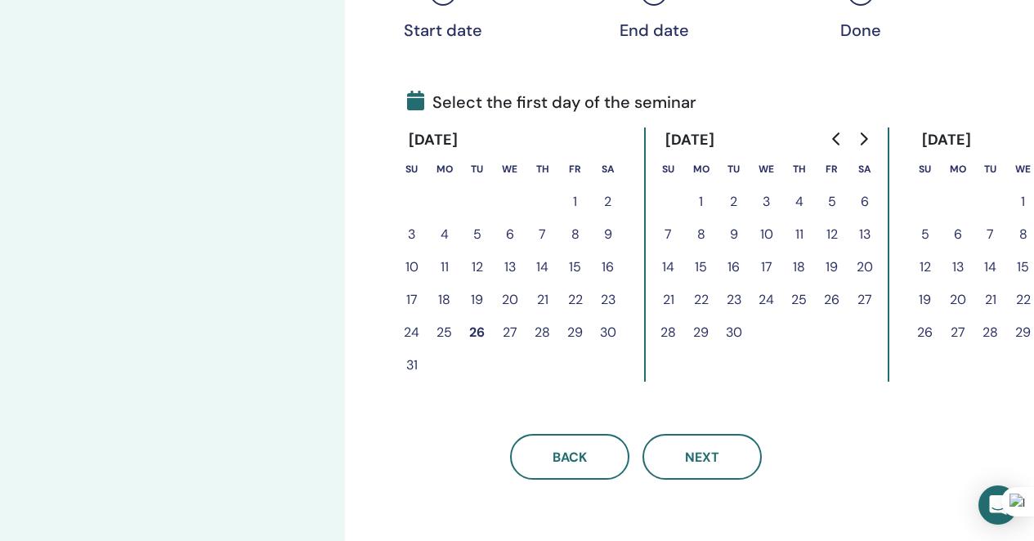
click at [866, 141] on icon "Go to next month" at bounding box center [863, 138] width 13 height 13
click at [832, 294] on button "24" at bounding box center [832, 300] width 33 height 33
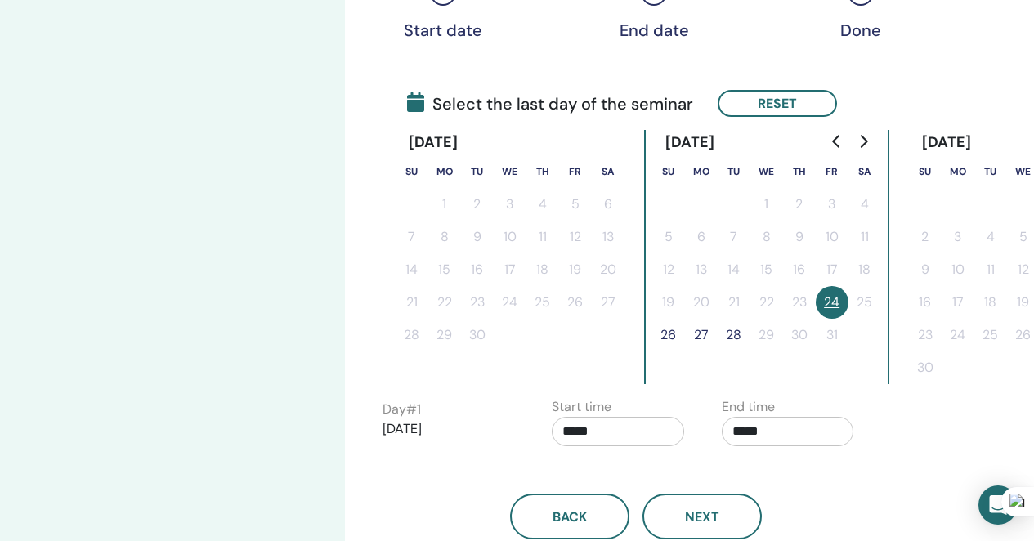
click at [665, 335] on button "26" at bounding box center [668, 335] width 33 height 33
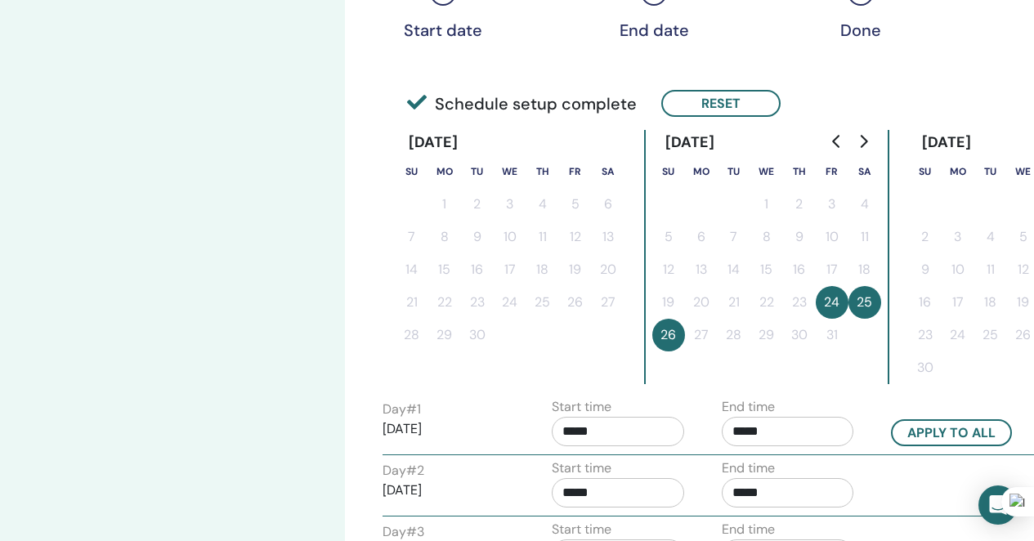
click at [625, 446] on div "Start time *****" at bounding box center [618, 425] width 132 height 57
click at [625, 436] on input "*****" at bounding box center [618, 431] width 132 height 29
click at [645, 325] on span "▲" at bounding box center [635, 331] width 33 height 33
type input "*****"
click at [801, 429] on input "*****" at bounding box center [788, 431] width 132 height 29
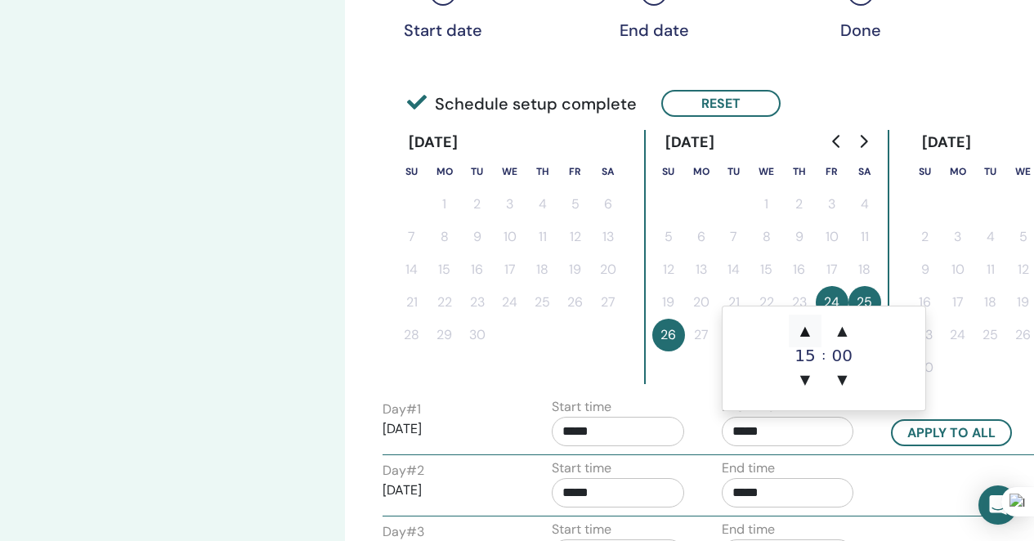
click at [813, 331] on span "▲" at bounding box center [805, 331] width 33 height 33
type input "*****"
click at [922, 435] on button "Apply to all" at bounding box center [951, 432] width 121 height 27
type input "*****"
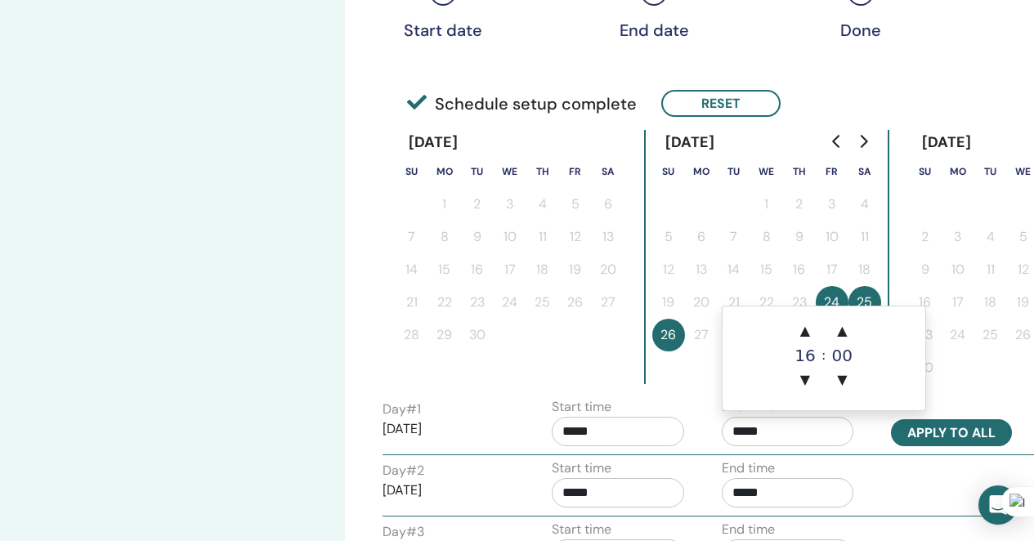
type input "*****"
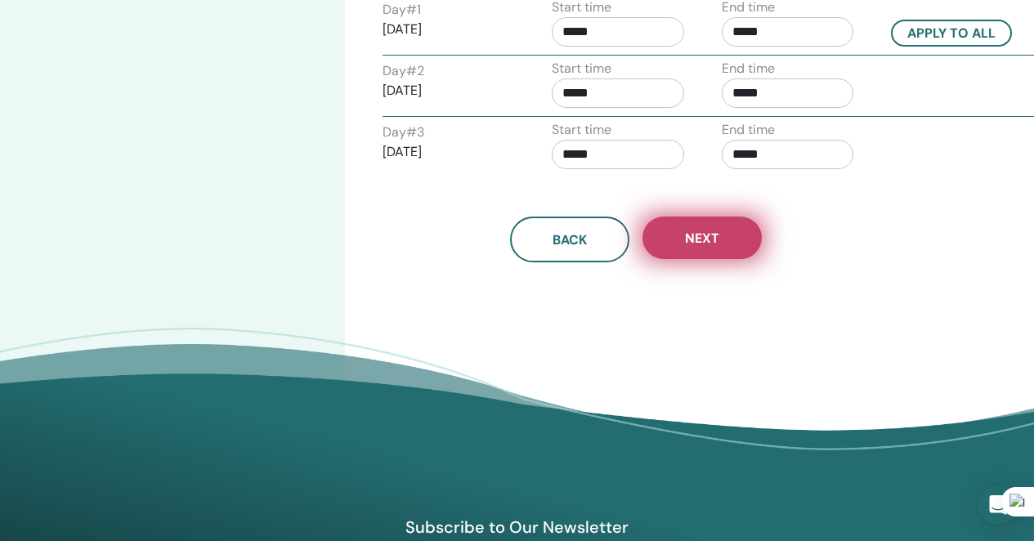
click at [732, 239] on button "Next" at bounding box center [702, 238] width 119 height 43
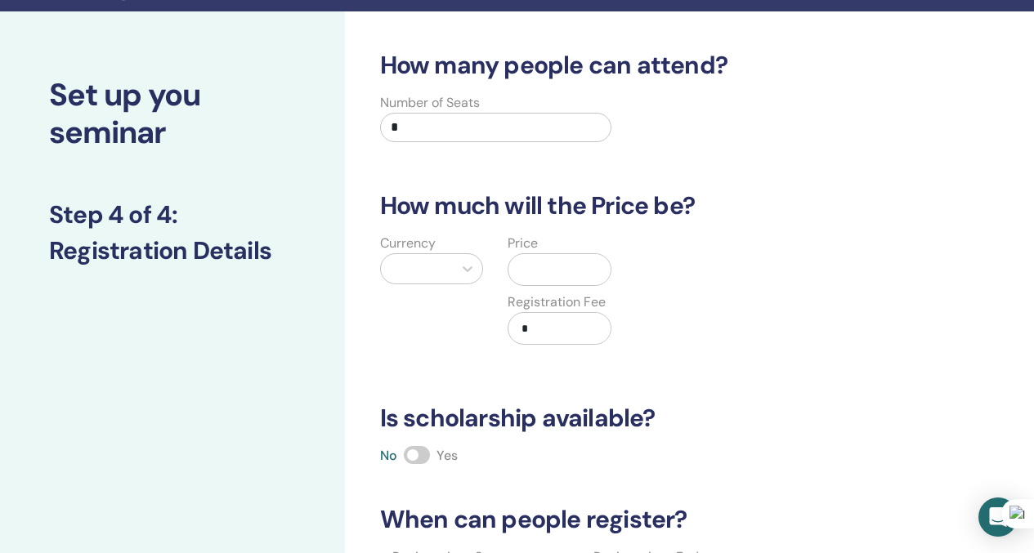
scroll to position [0, 0]
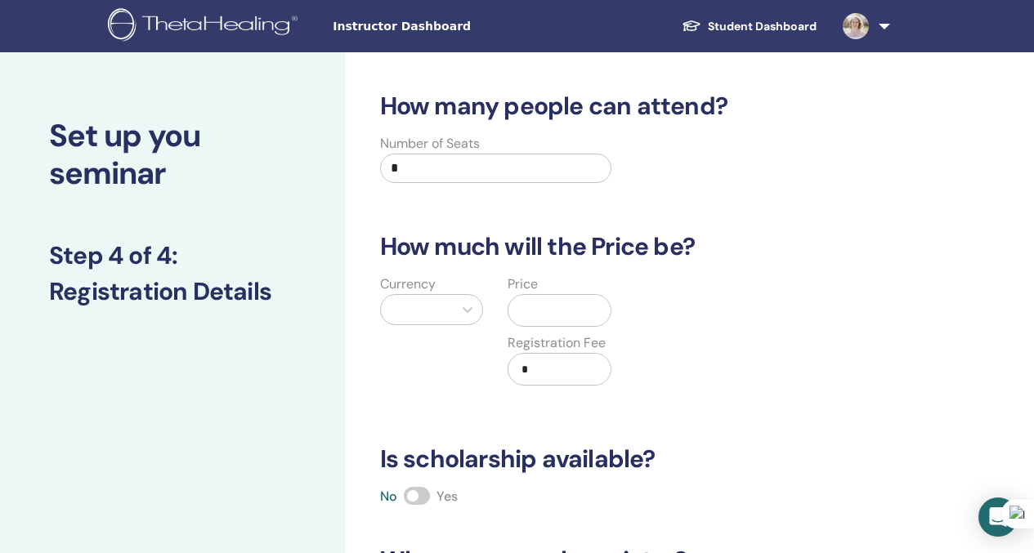
click at [509, 165] on input "*" at bounding box center [496, 168] width 232 height 29
type input "***"
click at [423, 319] on div at bounding box center [417, 309] width 56 height 23
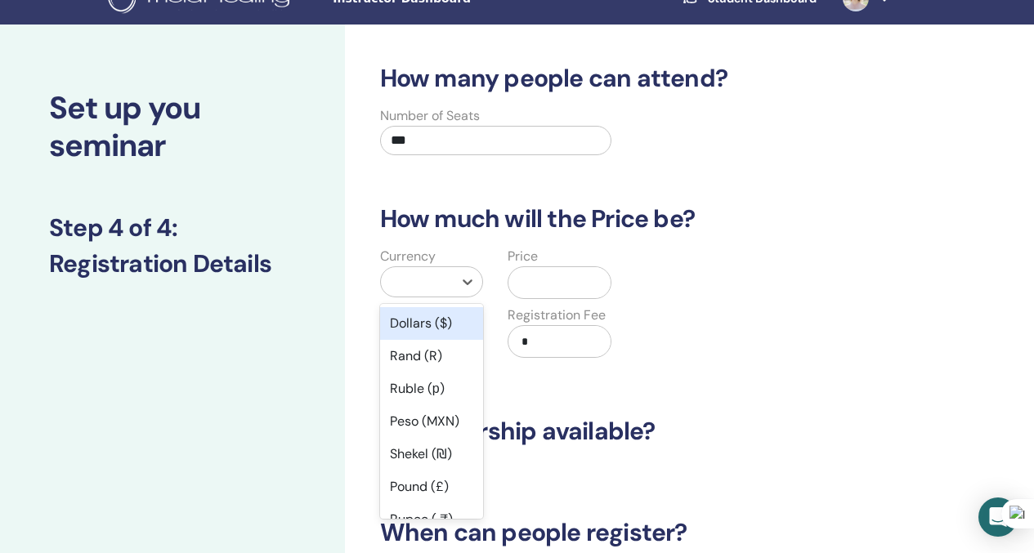
scroll to position [30, 0]
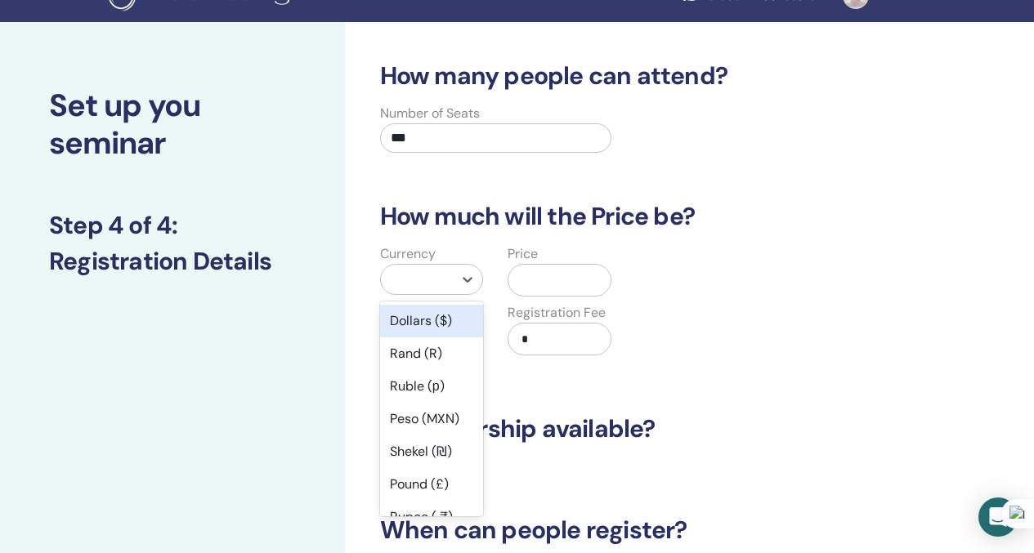
click at [423, 320] on div "Dollars ($)" at bounding box center [432, 321] width 104 height 33
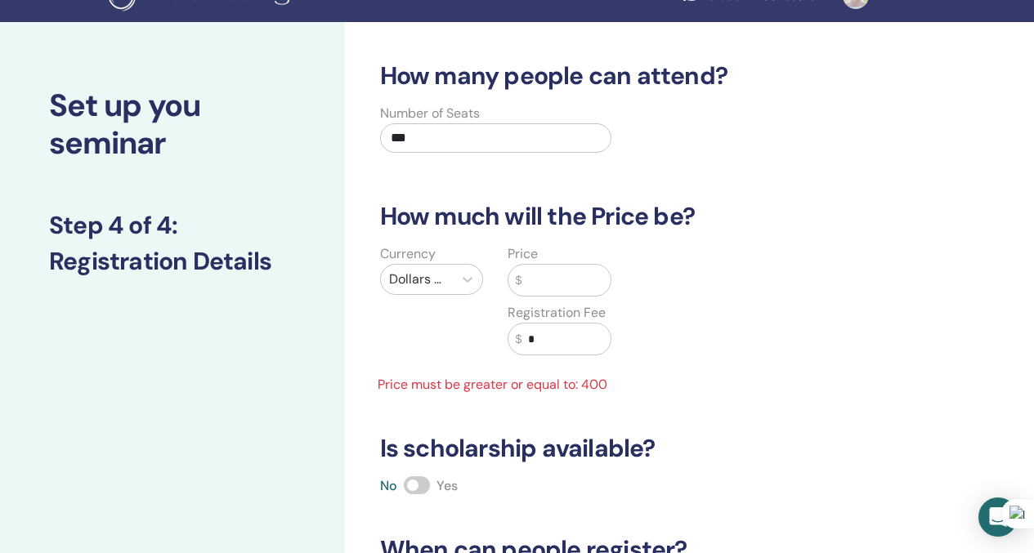
click at [562, 279] on input "text" at bounding box center [566, 280] width 89 height 31
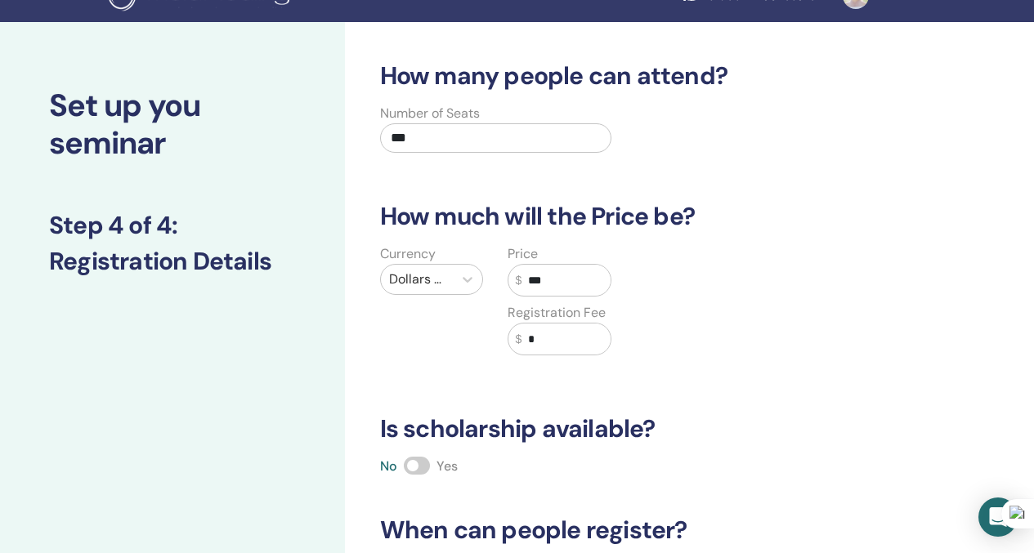
type input "***"
click at [728, 282] on div "Currency Dollars ($) Price $ *** Registration Fee $ *" at bounding box center [624, 309] width 532 height 131
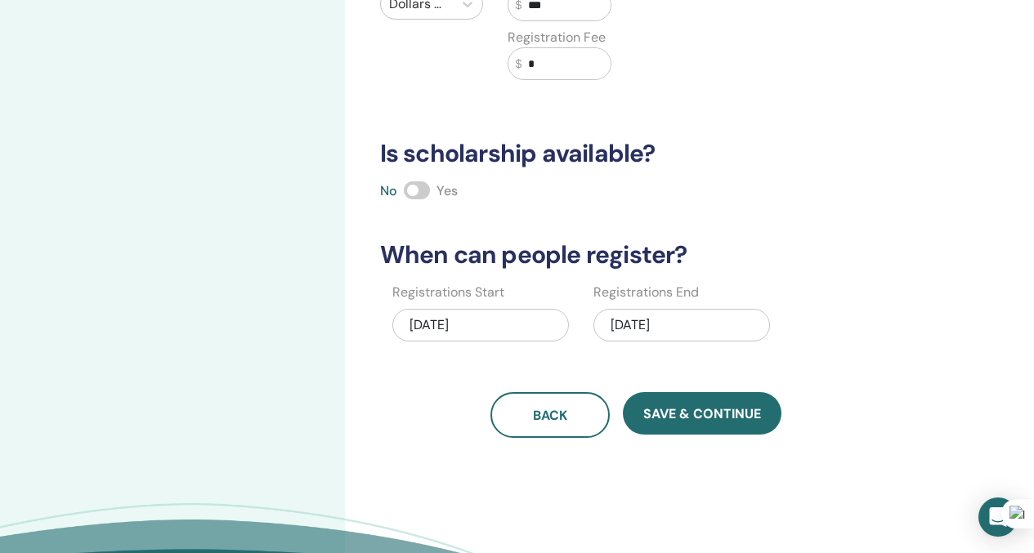
scroll to position [311, 0]
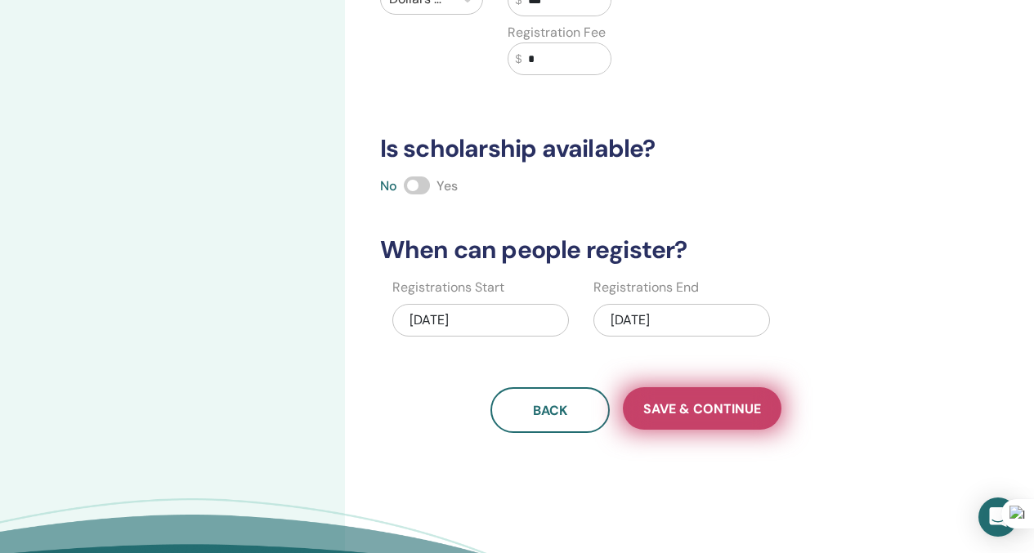
click at [732, 410] on span "Save & Continue" at bounding box center [702, 409] width 118 height 17
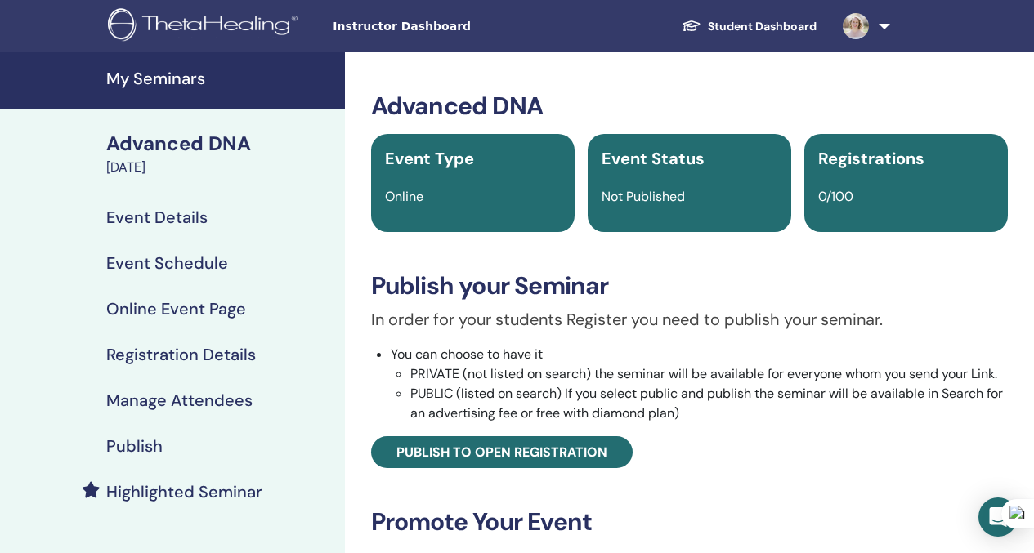
scroll to position [65, 0]
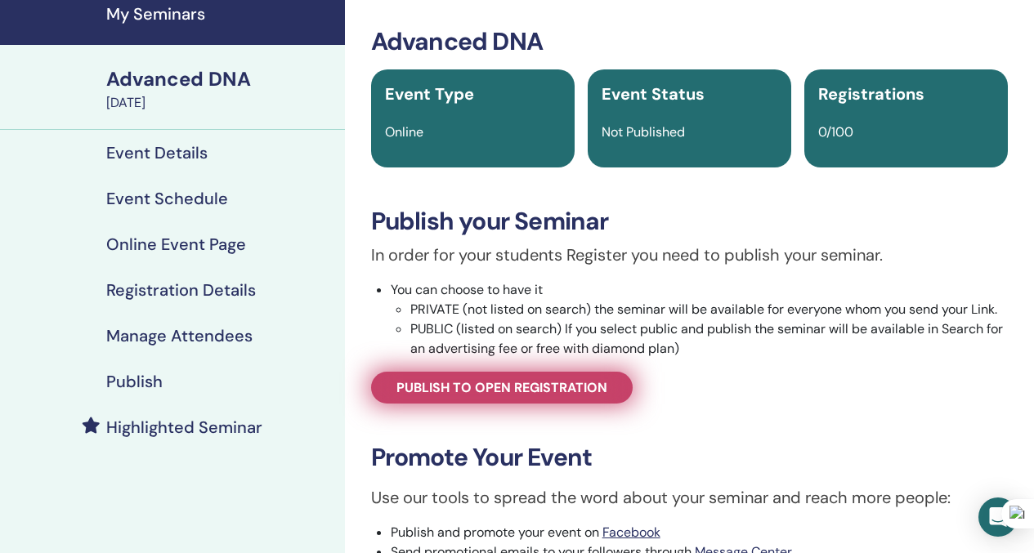
click at [579, 392] on span "Publish to open registration" at bounding box center [501, 387] width 211 height 17
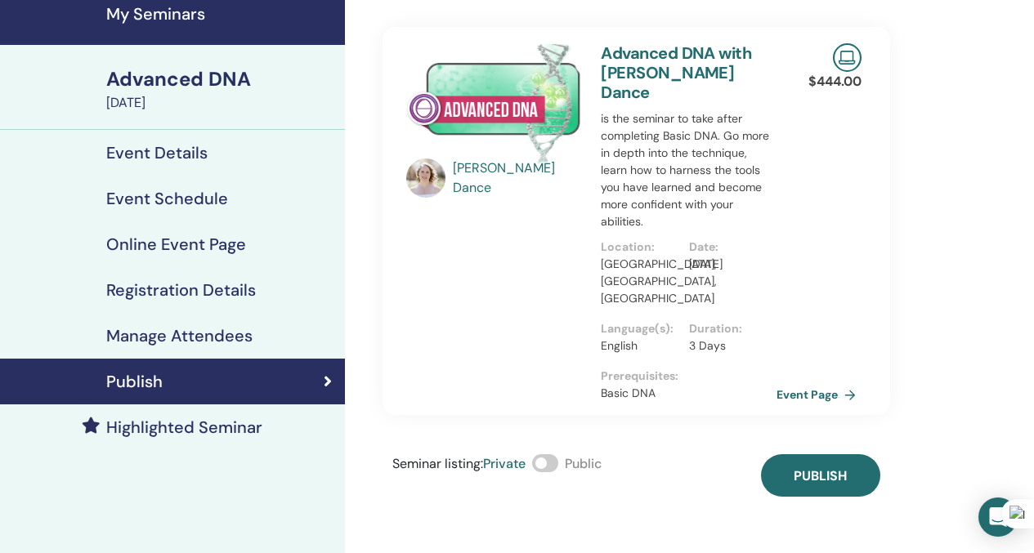
click at [549, 455] on div "Seminar listing : Private Public" at bounding box center [496, 476] width 209 height 43
click at [545, 455] on span at bounding box center [545, 464] width 26 height 18
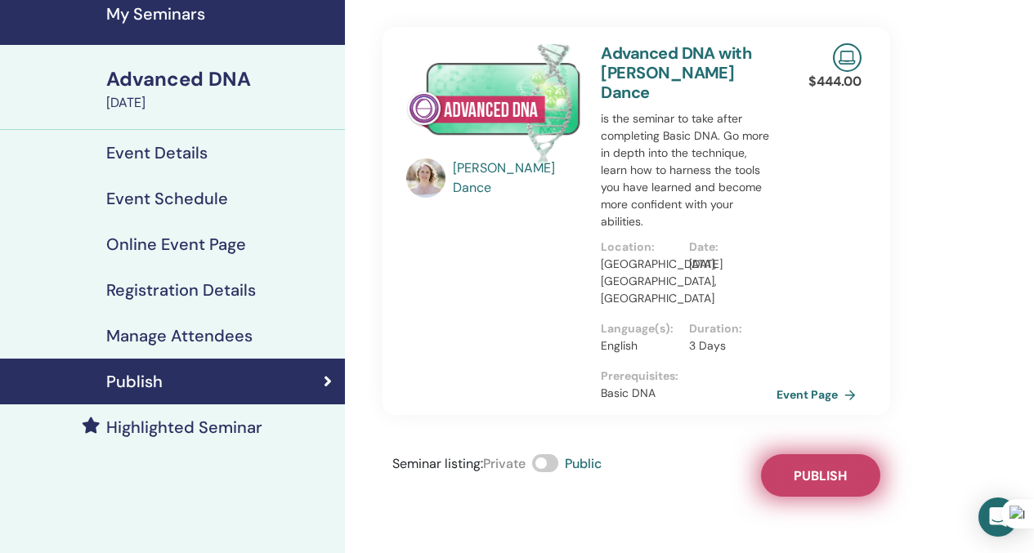
click at [811, 468] on span "Publish" at bounding box center [820, 476] width 53 height 17
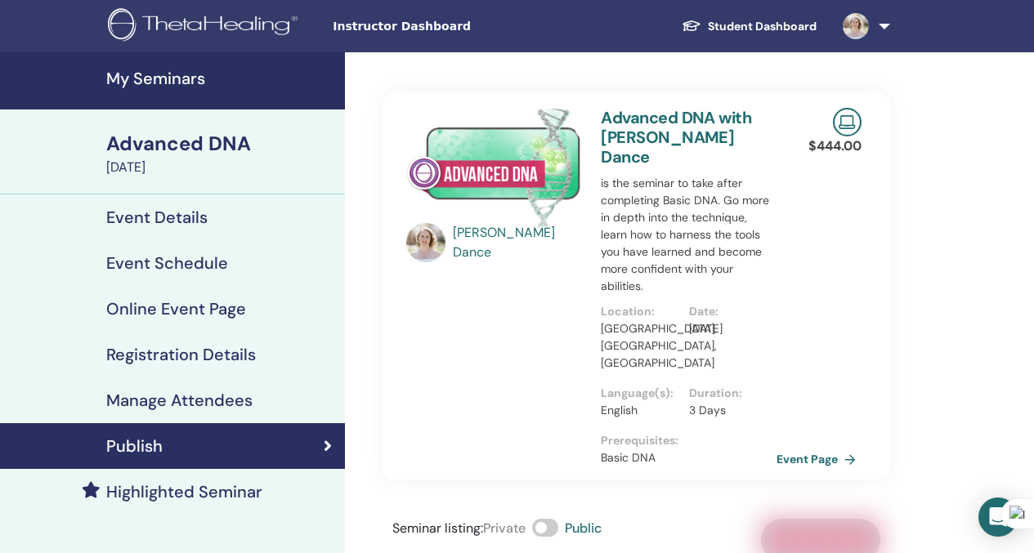
click at [180, 74] on h4 "My Seminars" at bounding box center [220, 79] width 229 height 20
